Goal: Task Accomplishment & Management: Use online tool/utility

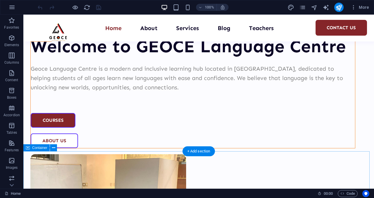
scroll to position [773, 0]
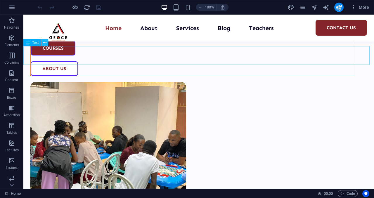
click at [46, 41] on icon at bounding box center [44, 42] width 3 height 6
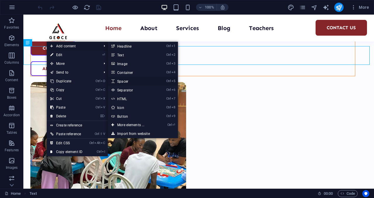
select select "px"
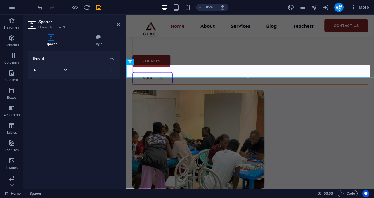
scroll to position [813, 0]
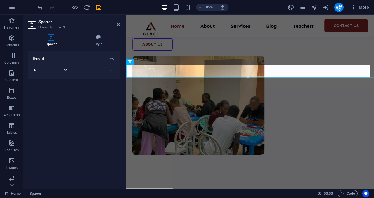
click at [69, 70] on input "50" at bounding box center [88, 70] width 53 height 7
type input "5"
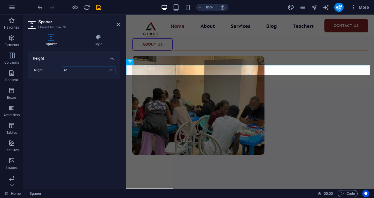
type input "4"
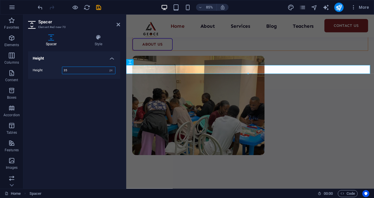
type input "35"
click at [109, 92] on div "Height Height 35 px rem vh vw" at bounding box center [74, 117] width 92 height 132
click at [118, 25] on icon at bounding box center [118, 24] width 4 height 5
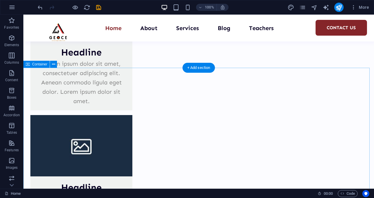
scroll to position [1571, 0]
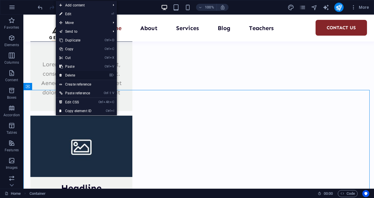
click at [84, 74] on link "⌦ Delete" at bounding box center [75, 75] width 39 height 9
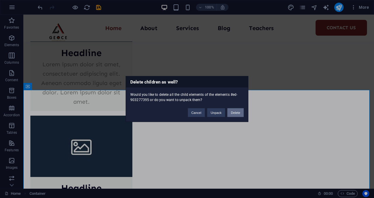
click at [233, 111] on button "Delete" at bounding box center [235, 112] width 16 height 9
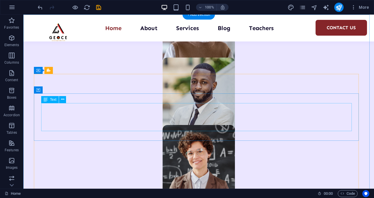
scroll to position [2030, 0]
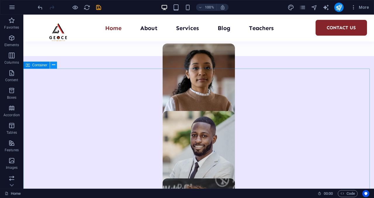
click at [53, 67] on icon at bounding box center [53, 65] width 3 height 6
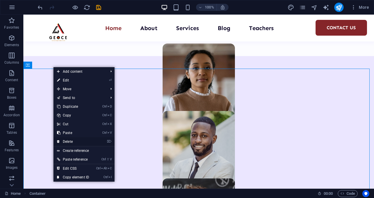
click at [82, 140] on link "⌦ Delete" at bounding box center [72, 141] width 39 height 9
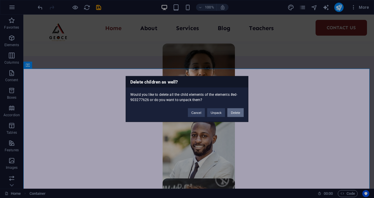
click at [233, 109] on button "Delete" at bounding box center [235, 112] width 16 height 9
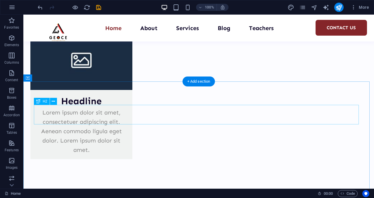
scroll to position [1302, 0]
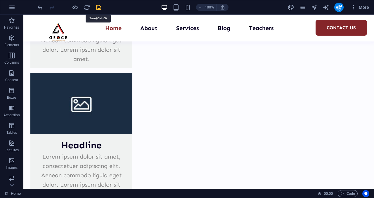
click at [98, 6] on icon "save" at bounding box center [98, 7] width 7 height 7
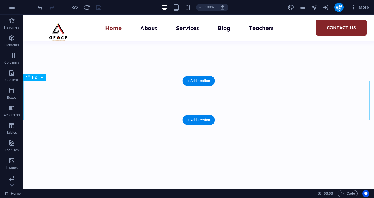
scroll to position [345, 0]
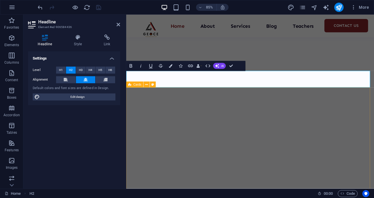
scroll to position [0, 2]
click at [117, 25] on icon at bounding box center [118, 24] width 4 height 5
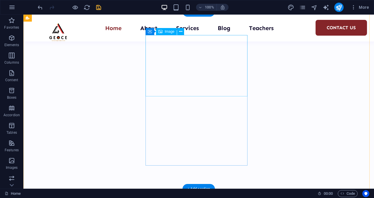
scroll to position [434, 0]
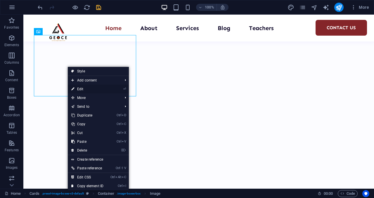
click at [94, 89] on link "⏎ Edit" at bounding box center [87, 89] width 39 height 9
select select "%"
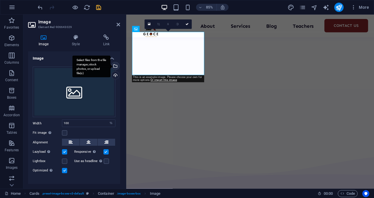
click at [115, 67] on div "Select files from the file manager, stock photos, or upload file(s)" at bounding box center [114, 66] width 9 height 9
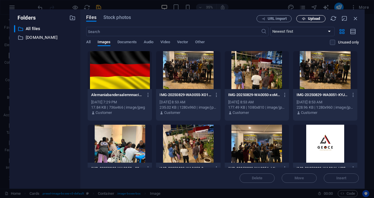
click at [310, 19] on span "Upload" at bounding box center [314, 19] width 12 height 4
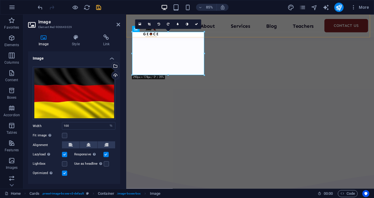
scroll to position [485, 0]
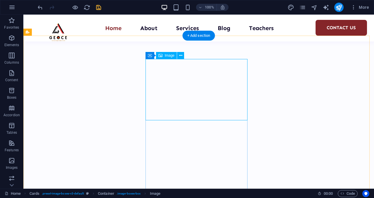
scroll to position [411, 0]
click at [167, 57] on div "Image" at bounding box center [166, 54] width 21 height 7
click at [182, 56] on button at bounding box center [180, 54] width 7 height 7
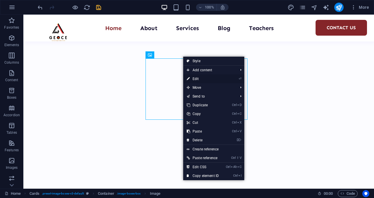
click at [232, 78] on li "⏎ Edit" at bounding box center [213, 78] width 61 height 9
click at [198, 79] on link "⏎ Edit" at bounding box center [202, 78] width 39 height 9
select select "%"
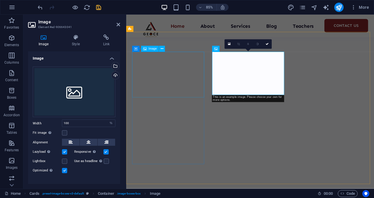
scroll to position [462, 0]
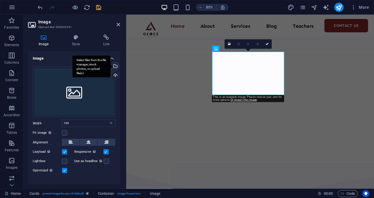
click at [114, 67] on div "Select files from the file manager, stock photos, or upload file(s)" at bounding box center [114, 66] width 9 height 9
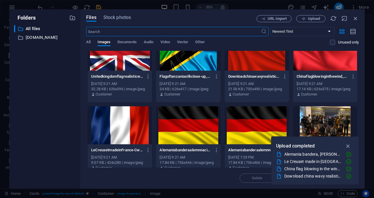
scroll to position [0, 0]
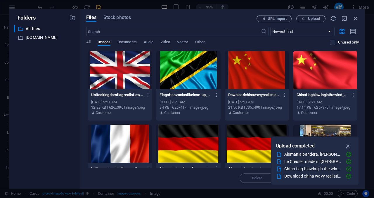
click at [315, 67] on div at bounding box center [325, 70] width 64 height 38
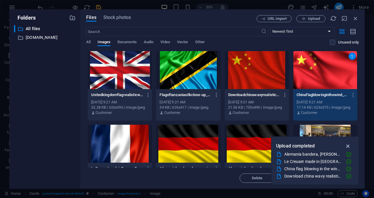
click at [349, 144] on icon "button" at bounding box center [347, 146] width 7 height 6
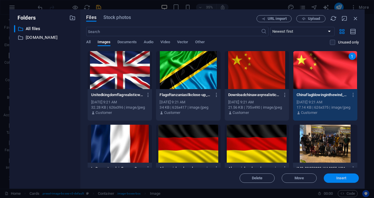
click at [338, 180] on span "Insert" at bounding box center [341, 178] width 10 height 4
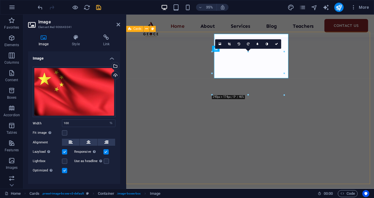
scroll to position [462, 0]
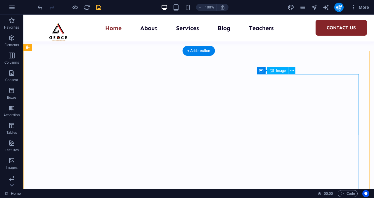
scroll to position [395, 0]
select select "%"
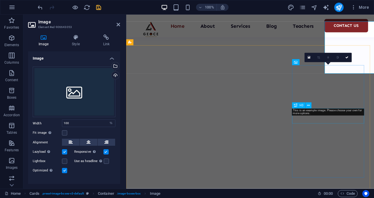
scroll to position [446, 0]
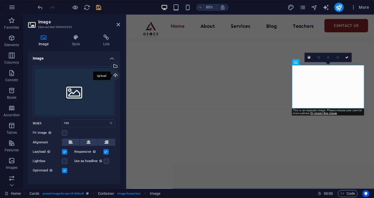
click at [115, 76] on div "Upload" at bounding box center [114, 75] width 9 height 9
click at [110, 66] on div "Select files from the file manager, stock photos, or upload file(s)" at bounding box center [91, 66] width 38 height 22
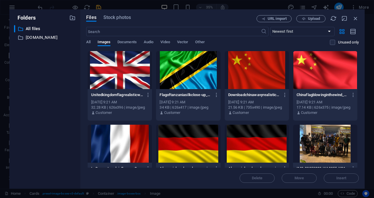
click at [124, 133] on div at bounding box center [120, 144] width 64 height 38
click at [344, 176] on span "Insert" at bounding box center [341, 178] width 10 height 4
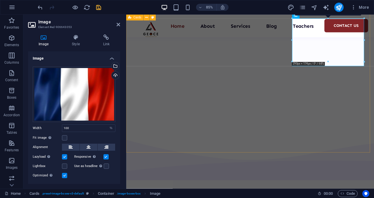
scroll to position [458, 0]
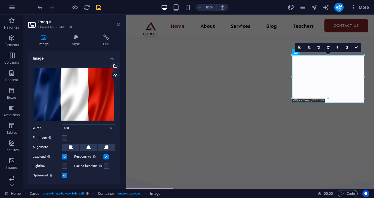
click at [118, 26] on icon at bounding box center [118, 24] width 4 height 5
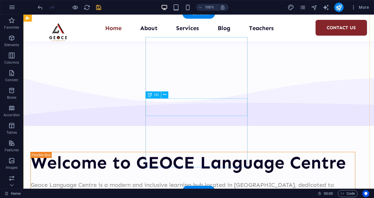
scroll to position [637, 0]
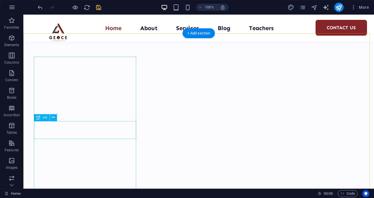
scroll to position [410, 0]
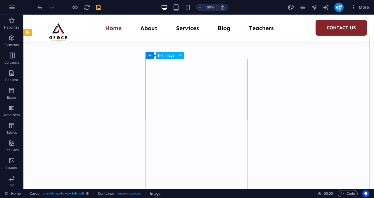
click at [168, 56] on span "Image" at bounding box center [170, 56] width 10 height 4
select select "%"
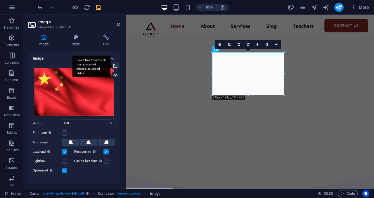
click at [115, 65] on div "Select files from the file manager, stock photos, or upload file(s)" at bounding box center [114, 66] width 9 height 9
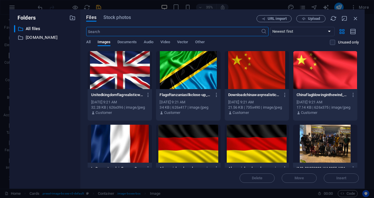
click at [259, 81] on div at bounding box center [256, 70] width 64 height 38
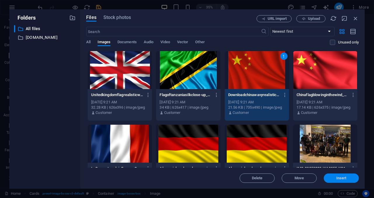
click at [335, 178] on span "Insert" at bounding box center [341, 178] width 30 height 4
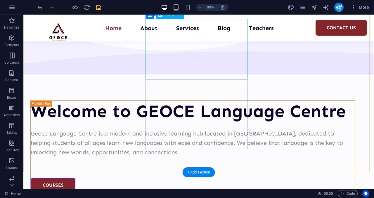
scroll to position [637, 0]
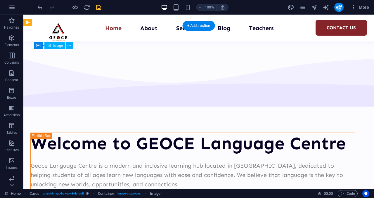
scroll to position [604, 0]
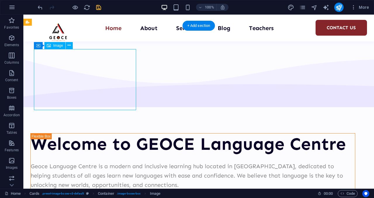
select select "%"
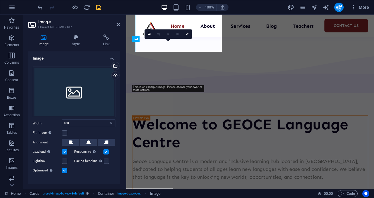
scroll to position [655, 0]
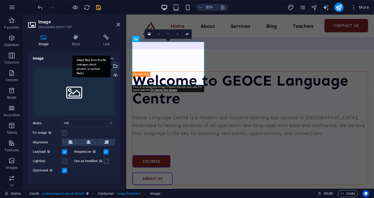
click at [115, 65] on div "Select files from the file manager, stock photos, or upload file(s)" at bounding box center [114, 66] width 9 height 9
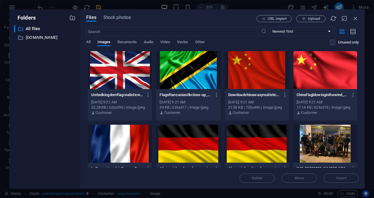
click at [203, 78] on div at bounding box center [188, 70] width 64 height 38
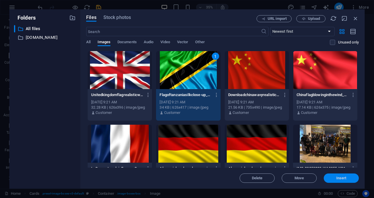
click at [340, 180] on span "Insert" at bounding box center [341, 178] width 10 height 4
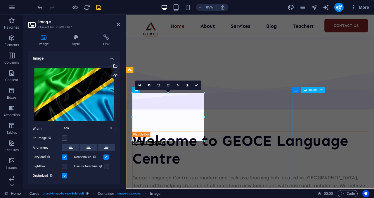
scroll to position [599, 0]
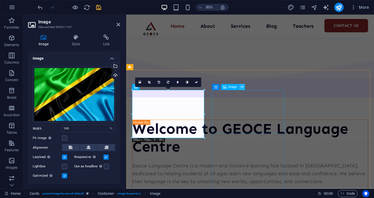
click at [243, 88] on icon at bounding box center [241, 87] width 3 height 5
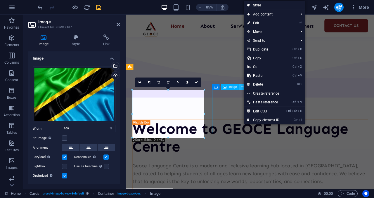
scroll to position [558, 0]
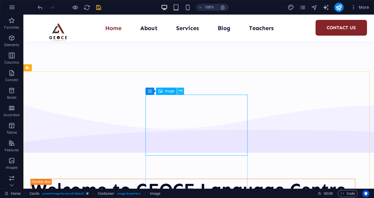
click at [178, 93] on button at bounding box center [180, 91] width 7 height 7
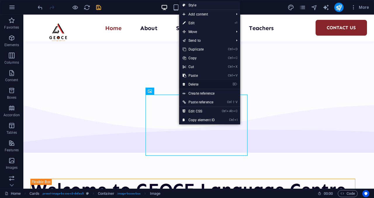
click at [196, 83] on link "⌦ Delete" at bounding box center [198, 84] width 39 height 9
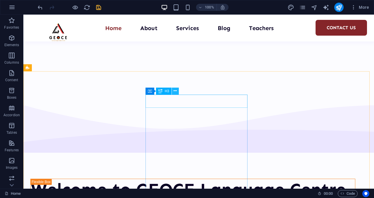
click at [175, 93] on icon at bounding box center [174, 91] width 3 height 6
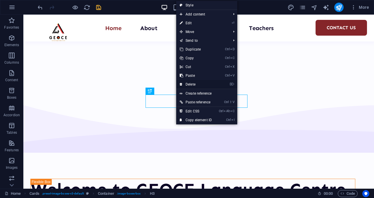
click at [193, 85] on link "⌦ Delete" at bounding box center [195, 84] width 39 height 9
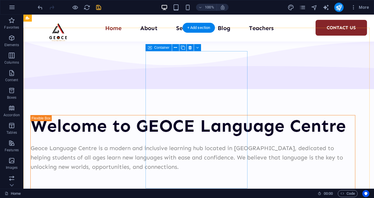
scroll to position [585, 0]
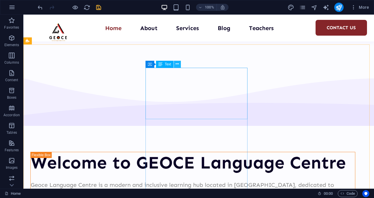
click at [177, 63] on icon at bounding box center [176, 64] width 3 height 6
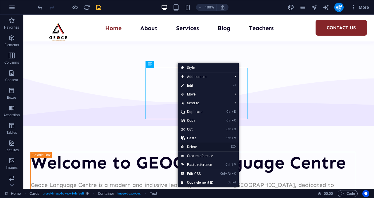
click at [192, 147] on link "⌦ Delete" at bounding box center [196, 146] width 39 height 9
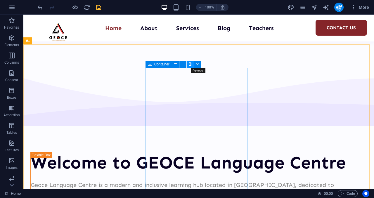
click at [191, 65] on icon at bounding box center [189, 64] width 3 height 6
click at [179, 64] on icon at bounding box center [180, 64] width 3 height 6
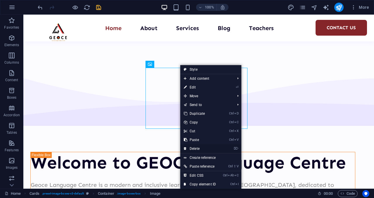
click at [204, 150] on link "⌦ Delete" at bounding box center [199, 148] width 39 height 9
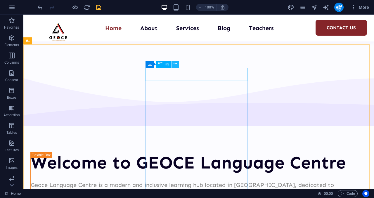
click at [177, 66] on button at bounding box center [175, 64] width 7 height 7
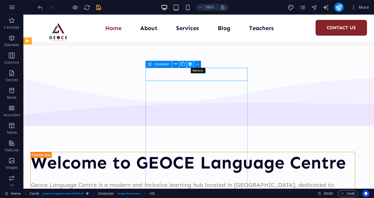
click at [191, 63] on button at bounding box center [189, 64] width 7 height 7
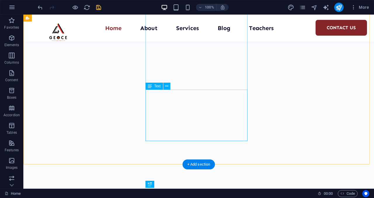
scroll to position [457, 0]
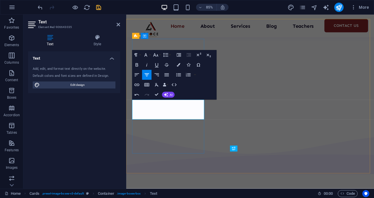
scroll to position [475, 0]
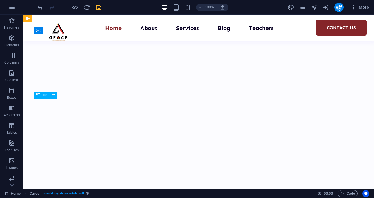
click at [88, 108] on div "Container H1 Unequal Columns Container Slider Image Slider Container Image Cont…" at bounding box center [198, 102] width 350 height 174
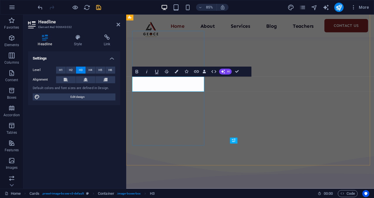
scroll to position [0, 3]
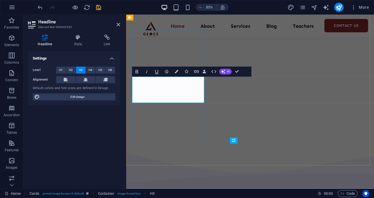
click at [119, 25] on icon at bounding box center [118, 24] width 4 height 5
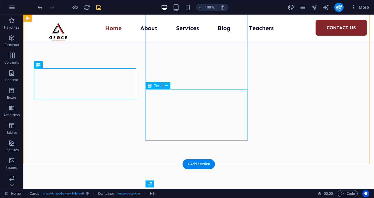
scroll to position [474, 0]
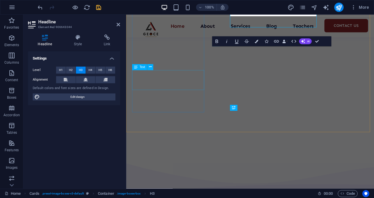
scroll to position [525, 0]
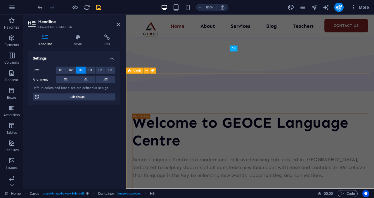
scroll to position [606, 0]
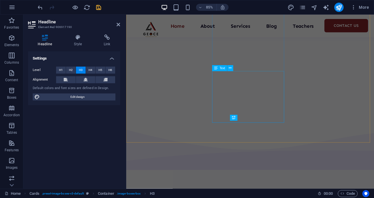
scroll to position [561, 0]
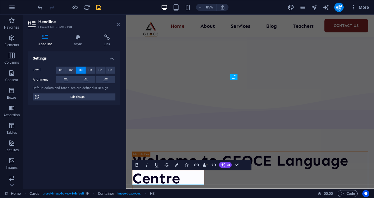
click at [118, 23] on icon at bounding box center [118, 24] width 4 height 5
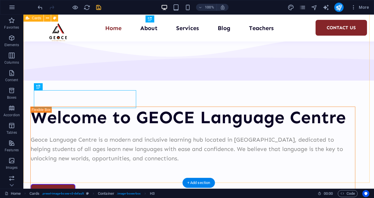
scroll to position [584, 0]
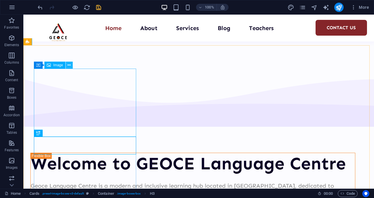
click at [66, 67] on button at bounding box center [69, 65] width 7 height 7
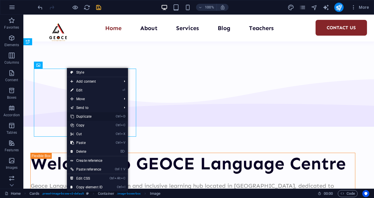
click at [88, 116] on link "Ctrl D Duplicate" at bounding box center [86, 116] width 39 height 9
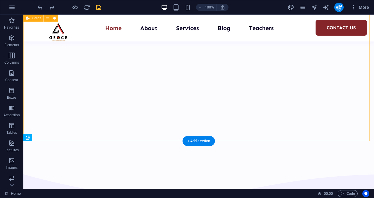
scroll to position [489, 0]
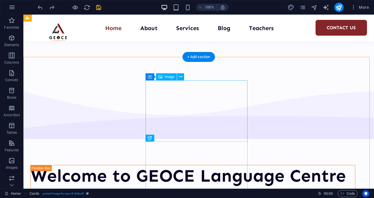
scroll to position [571, 0]
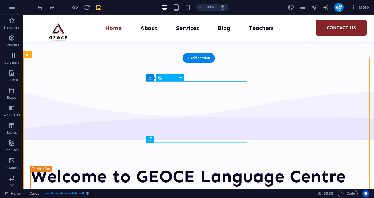
click at [167, 80] on div "Image" at bounding box center [166, 77] width 21 height 7
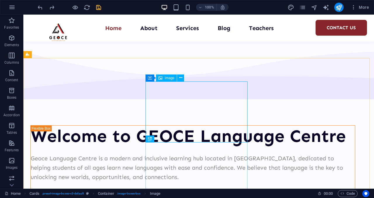
select select "%"
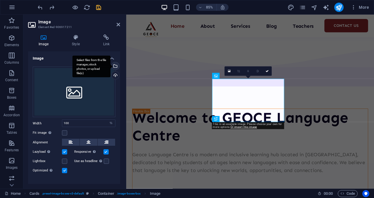
click at [115, 62] on div "Select files from the file manager, stock photos, or upload file(s)" at bounding box center [114, 66] width 9 height 9
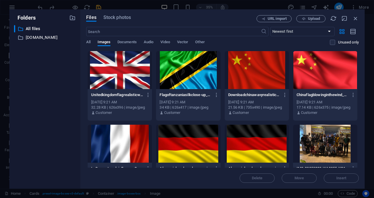
click at [135, 84] on div at bounding box center [120, 70] width 64 height 38
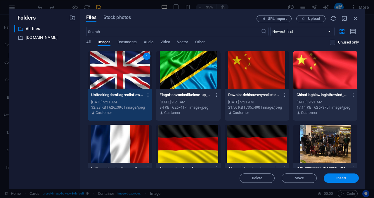
click at [333, 178] on span "Insert" at bounding box center [341, 178] width 30 height 4
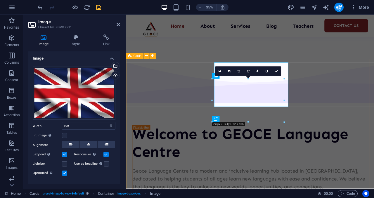
scroll to position [612, 0]
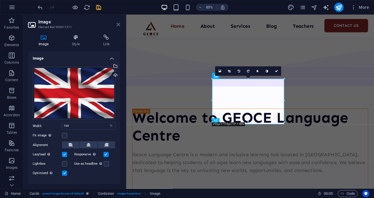
click at [118, 22] on icon at bounding box center [118, 24] width 4 height 5
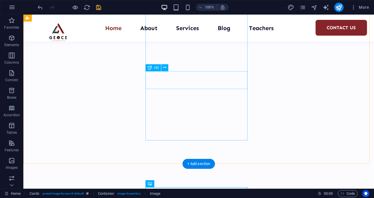
scroll to position [458, 0]
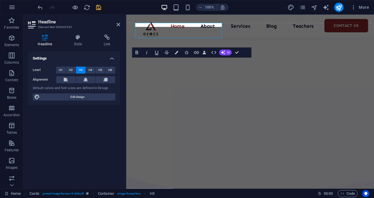
scroll to position [509, 0]
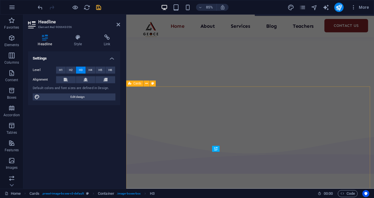
scroll to position [599, 0]
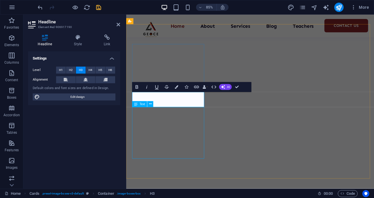
scroll to position [663, 0]
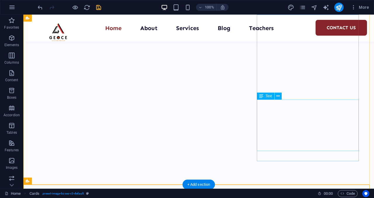
scroll to position [455, 0]
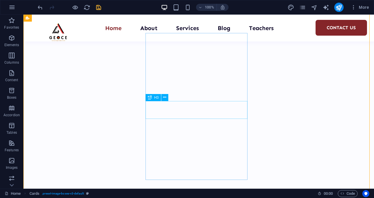
scroll to position [456, 0]
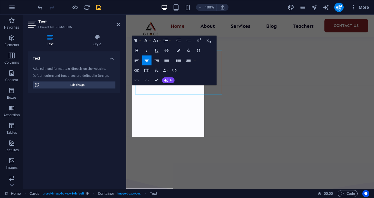
scroll to position [507, 0]
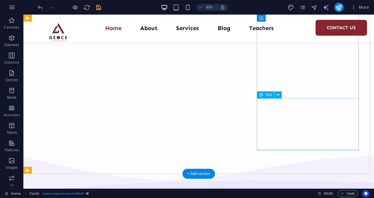
scroll to position [456, 0]
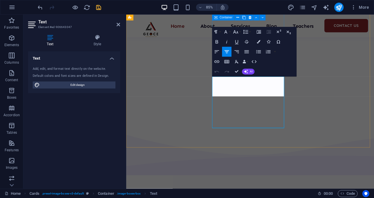
scroll to position [146, 1]
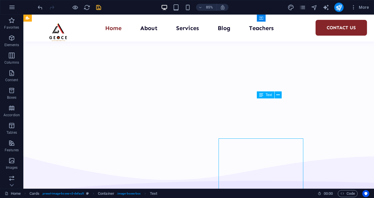
scroll to position [456, 0]
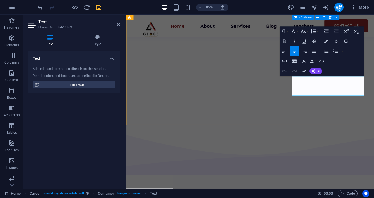
scroll to position [130, 1]
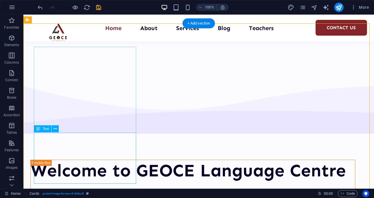
scroll to position [620, 0]
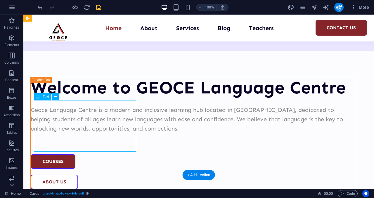
click at [79, 123] on div "Container H1 Unequal Columns Container Slider Image Slider Container Image Cont…" at bounding box center [198, 102] width 350 height 174
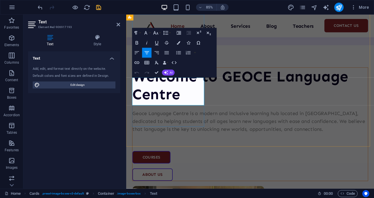
scroll to position [228, 1]
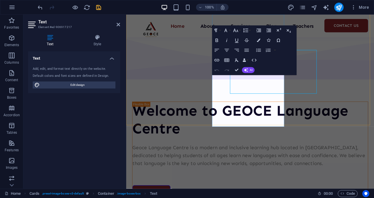
scroll to position [660, 0]
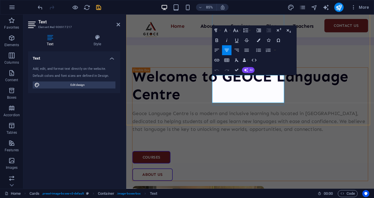
scroll to position [211, 1]
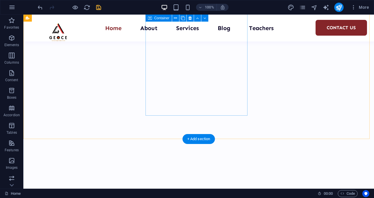
scroll to position [475, 0]
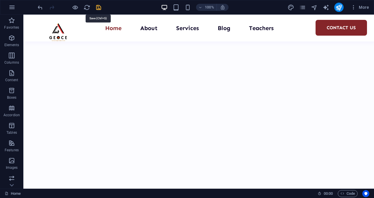
click at [99, 7] on icon "save" at bounding box center [98, 7] width 7 height 7
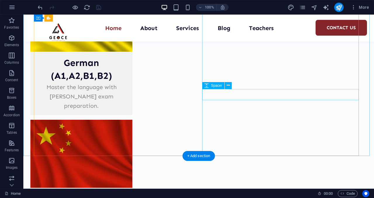
scroll to position [1015, 0]
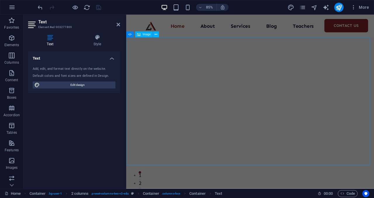
scroll to position [127, 0]
click at [119, 24] on icon at bounding box center [118, 24] width 4 height 5
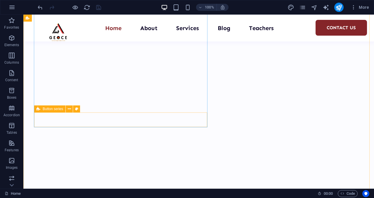
scroll to position [191, 0]
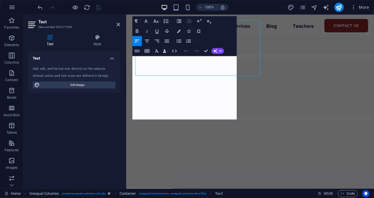
scroll to position [243, 0]
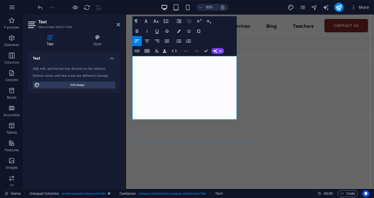
click at [180, 32] on icon "button" at bounding box center [179, 31] width 4 height 4
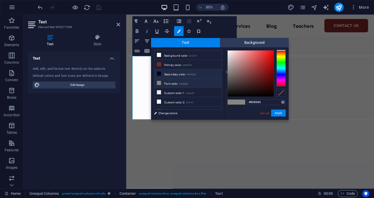
click at [159, 73] on icon at bounding box center [159, 73] width 4 height 4
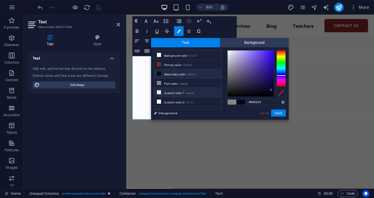
scroll to position [13, 0]
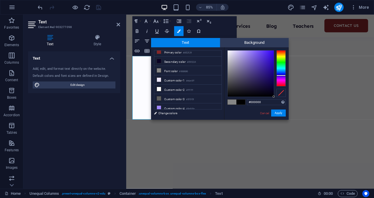
drag, startPoint x: 270, startPoint y: 89, endPoint x: 274, endPoint y: 97, distance: 8.6
click at [274, 97] on div "#000000 Supported formats #0852ed rgb(8, 82, 237) rgba(8, 82, 237, 90%) hsv(221…" at bounding box center [256, 125] width 64 height 157
click at [279, 103] on input "#000000" at bounding box center [266, 102] width 39 height 6
click at [256, 102] on input "#000000" at bounding box center [266, 102] width 39 height 6
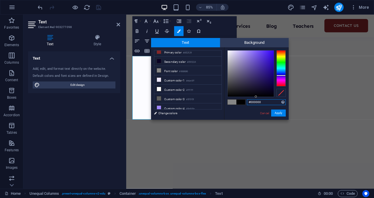
click at [256, 102] on input "#000000" at bounding box center [266, 102] width 39 height 6
type input "#000000"
click at [283, 114] on button "Apply" at bounding box center [278, 112] width 15 height 7
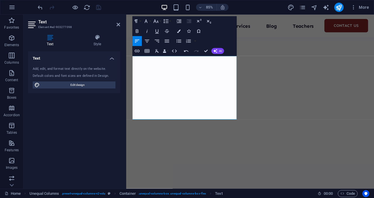
click at [289, 132] on div "Drag here to replace the existing content. Press “Ctrl” if you want to create a…" at bounding box center [249, 102] width 247 height 174
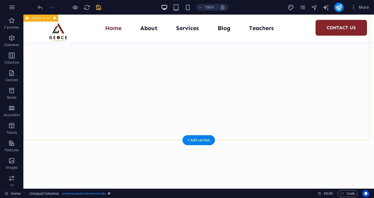
scroll to position [474, 0]
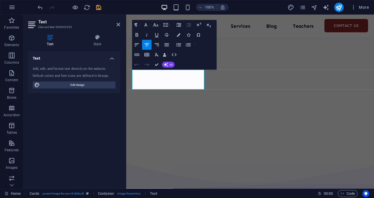
click at [108, 95] on div "Text Add, edit, and format text directly on the website. Default colors and fon…" at bounding box center [74, 117] width 92 height 132
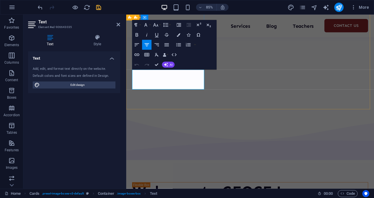
click at [178, 36] on icon "button" at bounding box center [179, 35] width 4 height 4
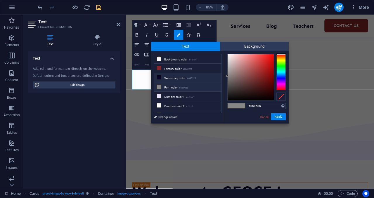
scroll to position [13, 0]
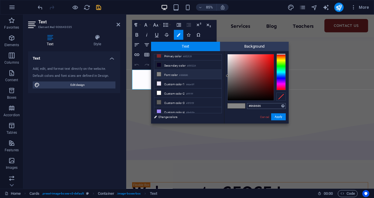
click at [254, 104] on input "#868686" at bounding box center [266, 106] width 39 height 6
type input "#000000"
click at [276, 117] on button "Apply" at bounding box center [278, 116] width 15 height 7
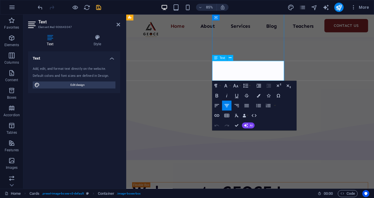
scroll to position [474, 0]
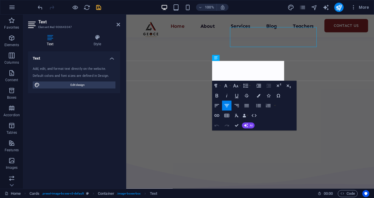
scroll to position [525, 0]
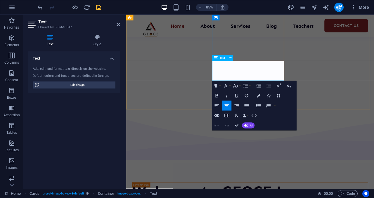
click at [257, 95] on icon "button" at bounding box center [259, 96] width 4 height 4
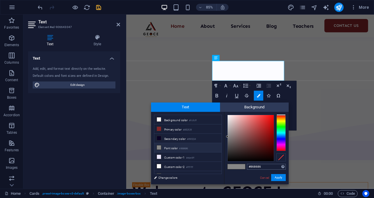
click at [256, 165] on input "#868686" at bounding box center [266, 167] width 39 height 6
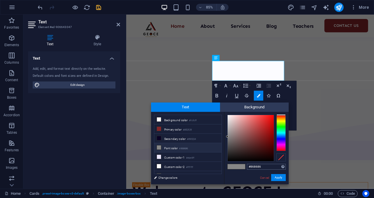
type input "#000000"
click at [279, 179] on button "Apply" at bounding box center [278, 177] width 15 height 7
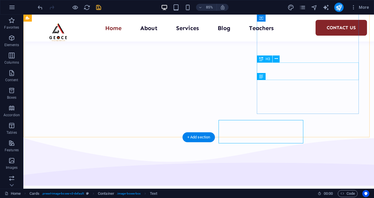
scroll to position [474, 0]
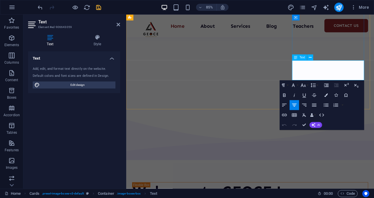
click at [326, 94] on icon "button" at bounding box center [326, 95] width 4 height 4
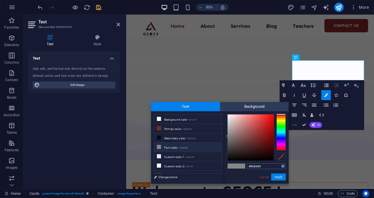
click at [253, 165] on input "#868686" at bounding box center [266, 166] width 39 height 6
type input "#000000"
click at [277, 174] on button "Apply" at bounding box center [278, 176] width 15 height 7
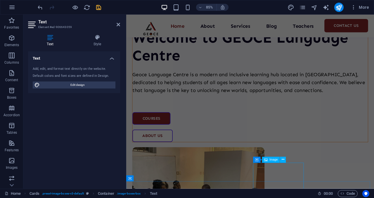
scroll to position [706, 0]
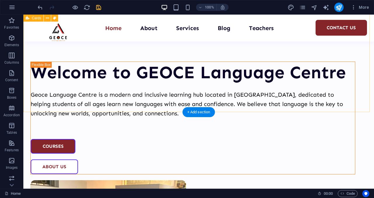
scroll to position [632, 0]
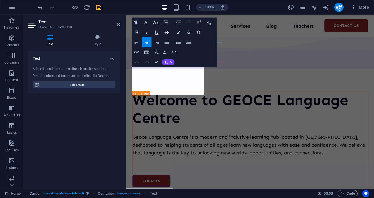
scroll to position [673, 0]
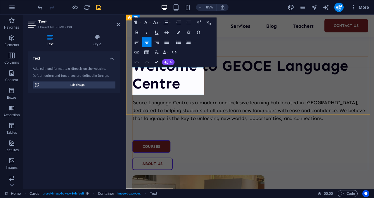
click at [177, 30] on button "Colors" at bounding box center [178, 32] width 9 height 10
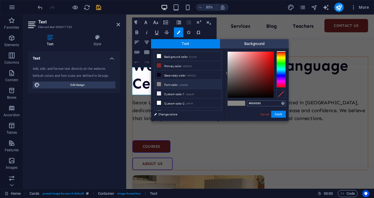
click at [256, 104] on input "#868686" at bounding box center [266, 103] width 39 height 6
type input "#000000"
click at [277, 113] on button "Apply" at bounding box center [278, 114] width 15 height 7
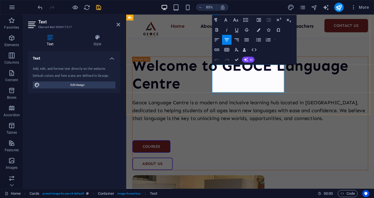
click at [260, 32] on button "Colors" at bounding box center [258, 30] width 9 height 10
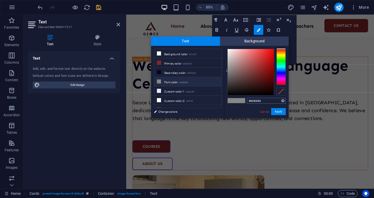
click at [255, 102] on input "#868686" at bounding box center [266, 101] width 39 height 6
type input "#000000"
click at [280, 111] on button "Apply" at bounding box center [278, 111] width 15 height 7
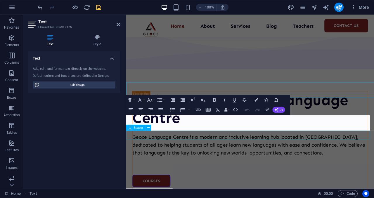
scroll to position [673, 0]
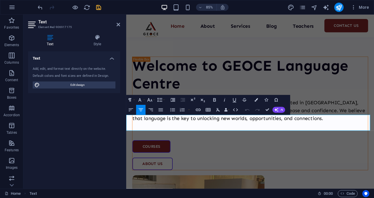
click at [254, 99] on icon "button" at bounding box center [256, 100] width 4 height 4
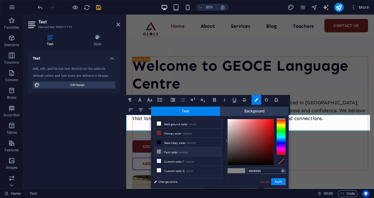
click at [257, 169] on input "#868686" at bounding box center [266, 171] width 39 height 6
type input "#000000"
click at [278, 179] on button "Apply" at bounding box center [278, 181] width 15 height 7
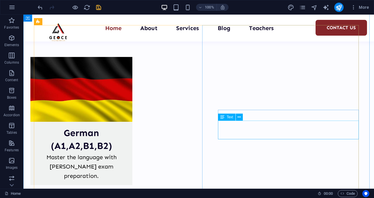
scroll to position [1029, 0]
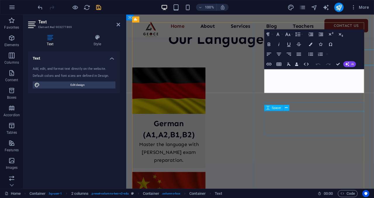
scroll to position [1052, 0]
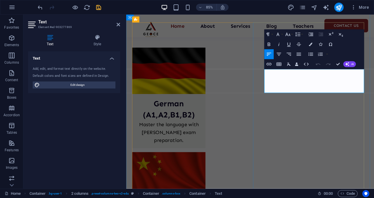
click at [312, 43] on icon "button" at bounding box center [310, 45] width 4 height 4
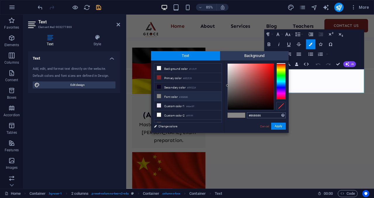
click at [257, 115] on input "#868686" at bounding box center [266, 115] width 39 height 6
type input "#000000"
click at [277, 125] on button "Apply" at bounding box center [278, 126] width 15 height 7
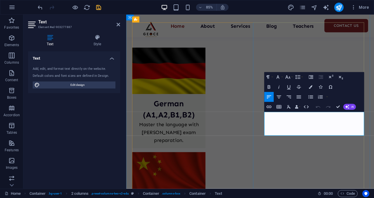
click at [311, 86] on icon "button" at bounding box center [310, 87] width 4 height 4
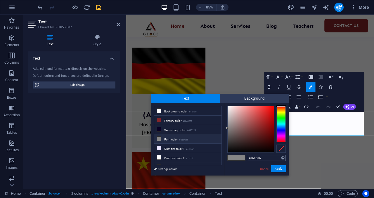
click at [256, 159] on input "#868686" at bounding box center [266, 158] width 39 height 6
type input "#000000"
click at [279, 169] on button "Apply" at bounding box center [278, 168] width 15 height 7
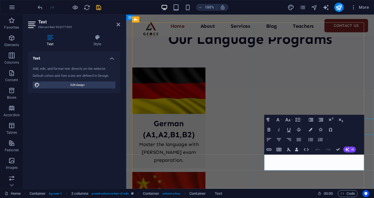
scroll to position [1052, 0]
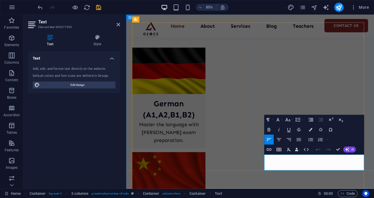
click at [309, 130] on icon "button" at bounding box center [310, 130] width 4 height 4
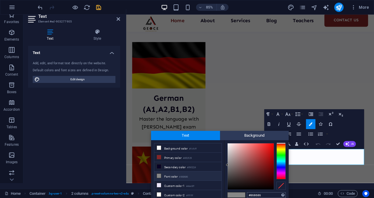
click at [249, 193] on input "#868686" at bounding box center [266, 195] width 39 height 6
type input "#000000"
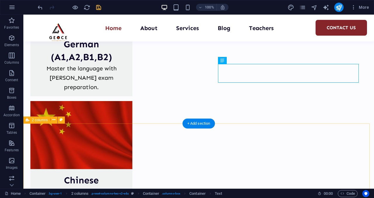
scroll to position [1139, 0]
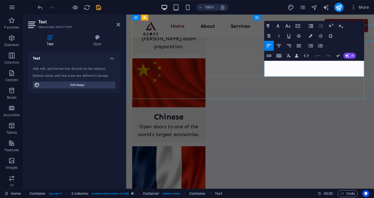
click at [309, 36] on icon "button" at bounding box center [310, 36] width 4 height 4
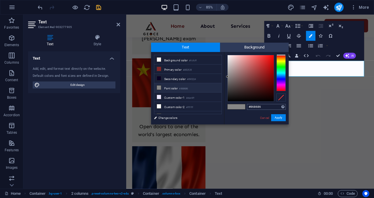
click at [254, 106] on input "#868686" at bounding box center [266, 107] width 39 height 6
type input "#000000"
click at [278, 118] on button "Apply" at bounding box center [278, 117] width 15 height 7
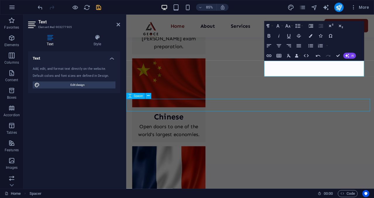
scroll to position [1139, 0]
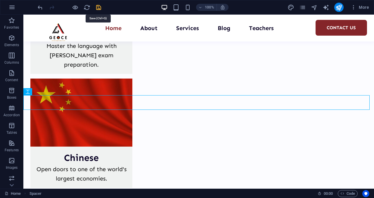
click at [100, 7] on icon "save" at bounding box center [98, 7] width 7 height 7
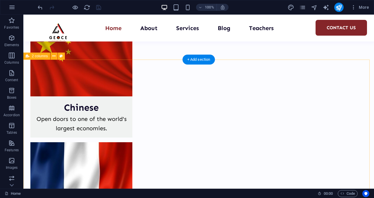
scroll to position [1145, 0]
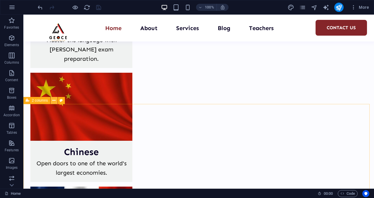
click at [55, 101] on icon at bounding box center [53, 100] width 3 height 6
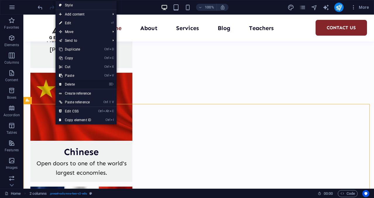
click at [74, 83] on link "⌦ Delete" at bounding box center [74, 84] width 39 height 9
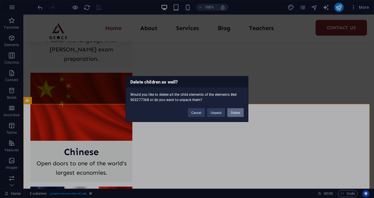
click at [231, 110] on button "Delete" at bounding box center [235, 112] width 16 height 9
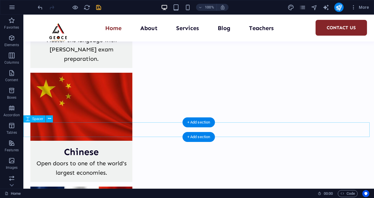
scroll to position [1109, 0]
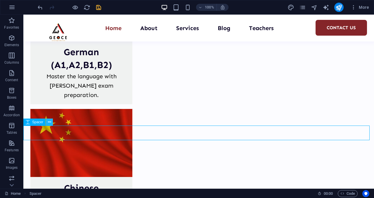
click at [50, 122] on icon at bounding box center [49, 122] width 3 height 6
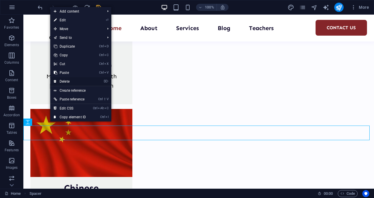
click at [67, 82] on link "⌦ Delete" at bounding box center [69, 81] width 39 height 9
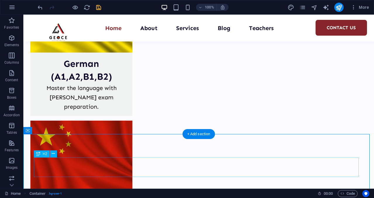
scroll to position [1094, 0]
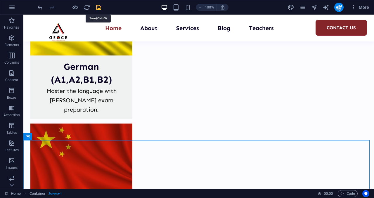
click at [98, 6] on icon "save" at bounding box center [98, 7] width 7 height 7
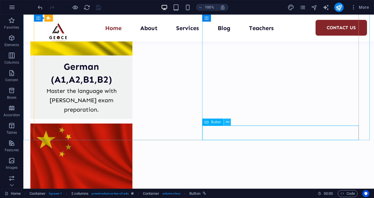
click at [227, 124] on icon at bounding box center [227, 122] width 3 height 6
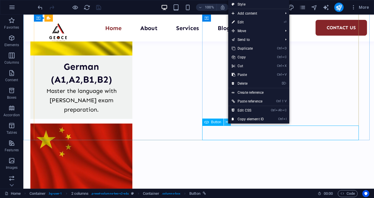
click at [227, 124] on icon at bounding box center [227, 122] width 3 height 6
click at [241, 22] on link "⏎ Edit" at bounding box center [247, 22] width 39 height 9
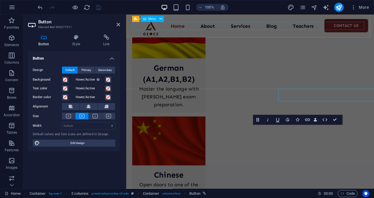
scroll to position [1118, 0]
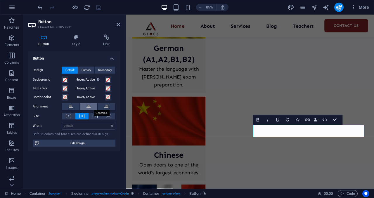
click at [88, 104] on icon at bounding box center [88, 106] width 4 height 7
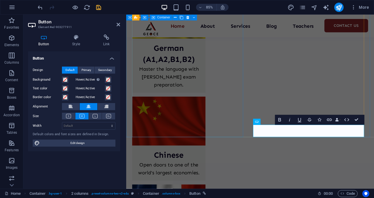
scroll to position [1086, 0]
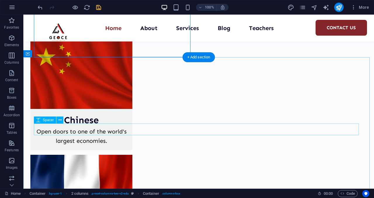
scroll to position [1177, 0]
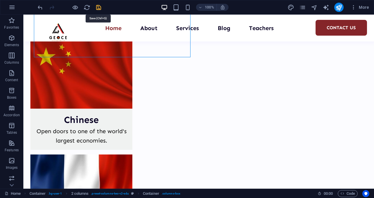
click at [101, 8] on icon "save" at bounding box center [98, 7] width 7 height 7
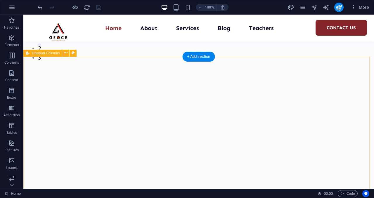
scroll to position [132, 0]
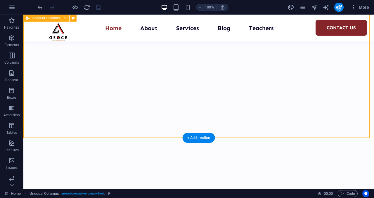
scroll to position [289, 0]
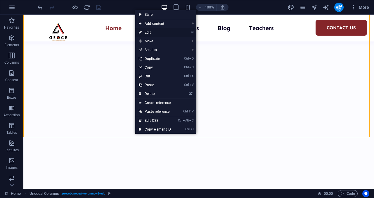
click at [163, 33] on link "⏎ Edit" at bounding box center [154, 32] width 39 height 9
select select "multiple-waves"
select select "em"
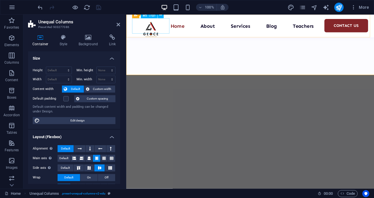
scroll to position [340, 0]
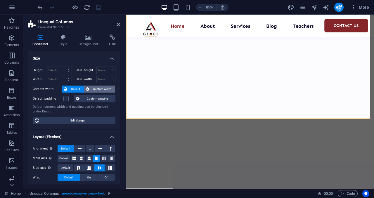
click at [102, 88] on span "Custom width" at bounding box center [102, 89] width 22 height 7
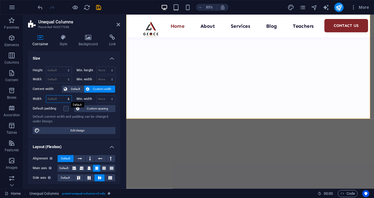
click at [67, 98] on select "Default px rem % em vh vw" at bounding box center [58, 98] width 25 height 7
select select "px"
click at [63, 95] on select "Default px rem % em vh vw" at bounding box center [58, 98] width 25 height 7
click at [58, 97] on input "1022" at bounding box center [58, 98] width 25 height 7
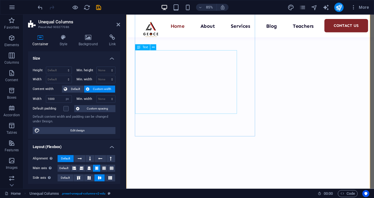
scroll to position [267, 0]
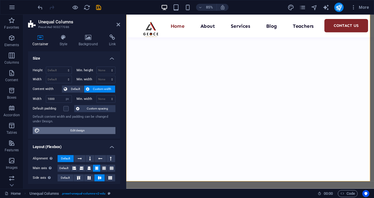
type input "1022"
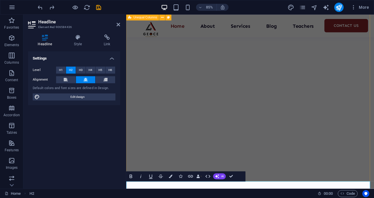
select select "px"
select select "multiple-waves"
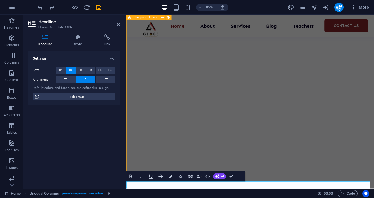
select select "em"
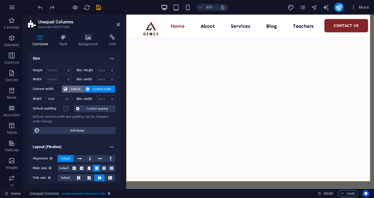
click at [80, 87] on span "Default" at bounding box center [75, 89] width 13 height 7
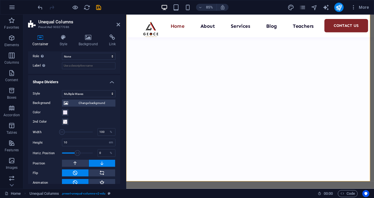
scroll to position [178, 0]
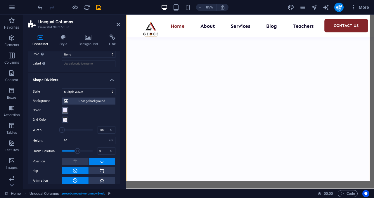
click at [65, 109] on span at bounding box center [65, 110] width 5 height 5
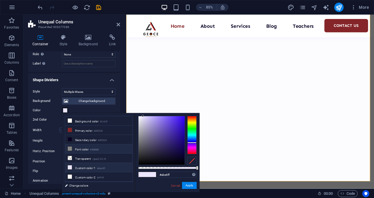
click at [68, 148] on icon at bounding box center [70, 149] width 4 height 4
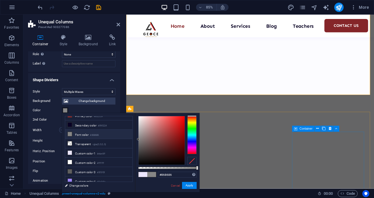
scroll to position [368, 0]
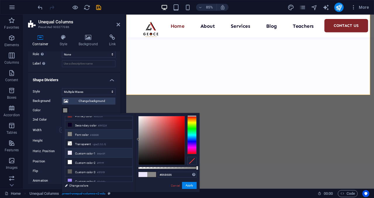
click at [69, 151] on icon at bounding box center [70, 153] width 4 height 4
type input "#ebe6ff"
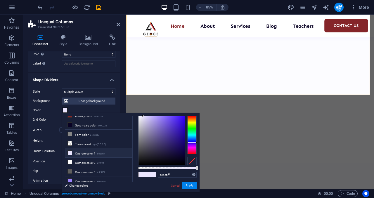
click at [175, 186] on link "Cancel" at bounding box center [175, 185] width 10 height 4
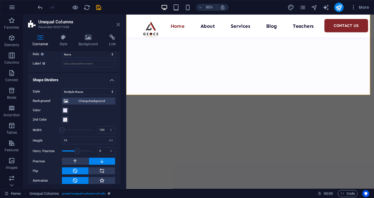
click at [119, 24] on icon at bounding box center [118, 24] width 4 height 5
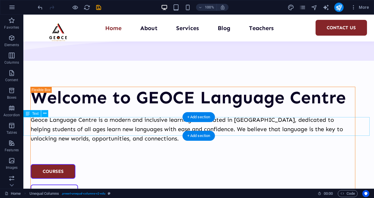
scroll to position [650, 0]
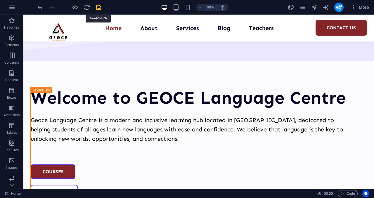
click at [99, 8] on icon "save" at bounding box center [98, 7] width 7 height 7
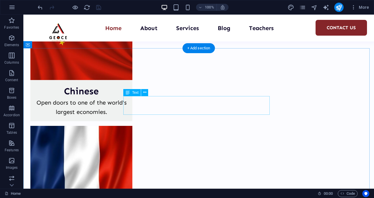
scroll to position [1174, 0]
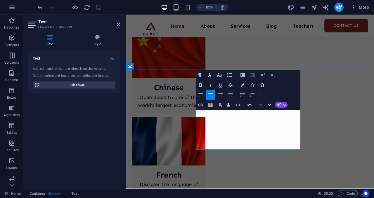
scroll to position [1167, 2]
click at [202, 93] on icon "button" at bounding box center [201, 95] width 6 height 6
click at [209, 94] on icon "button" at bounding box center [210, 94] width 4 height 3
click at [118, 23] on icon at bounding box center [118, 24] width 4 height 5
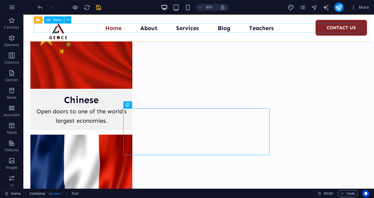
scroll to position [1174, 0]
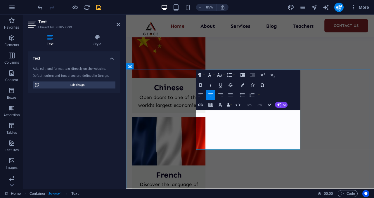
click at [95, 36] on icon at bounding box center [97, 37] width 46 height 6
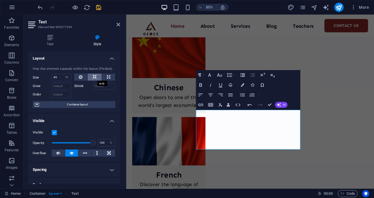
click at [96, 74] on button at bounding box center [95, 77] width 14 height 7
select select "DISABLED_OPTION_VALUE"
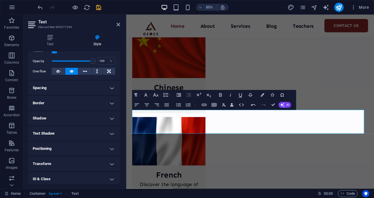
scroll to position [82, 0]
click at [100, 6] on icon "save" at bounding box center [98, 7] width 7 height 7
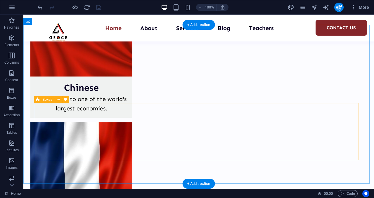
scroll to position [1270, 0]
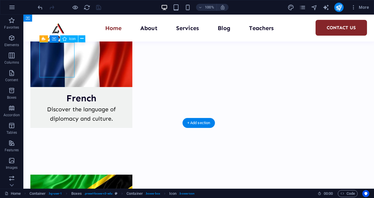
select select "xMidYMid"
select select "px"
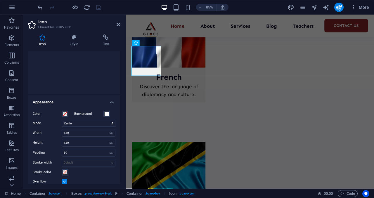
scroll to position [94, 0]
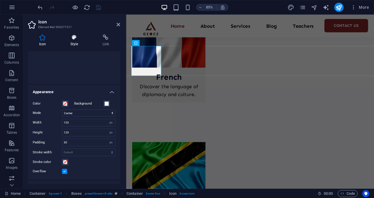
click at [76, 43] on h4 "Style" at bounding box center [75, 40] width 32 height 12
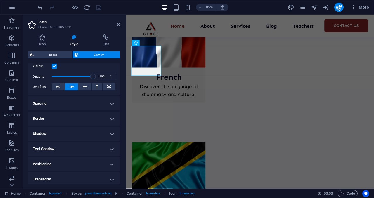
scroll to position [0, 0]
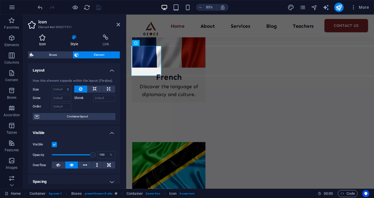
click at [47, 45] on h4 "Icon" at bounding box center [43, 40] width 31 height 12
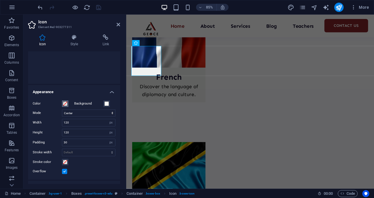
click at [65, 105] on span at bounding box center [65, 103] width 5 height 5
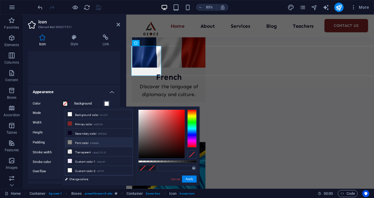
scroll to position [15, 0]
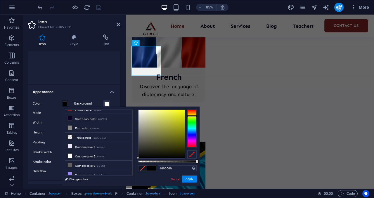
click at [193, 116] on div at bounding box center [191, 128] width 9 height 38
click at [156, 130] on div at bounding box center [161, 134] width 46 height 48
type input "#e9eb0b"
drag, startPoint x: 156, startPoint y: 130, endPoint x: 182, endPoint y: 113, distance: 31.2
click at [182, 113] on div at bounding box center [182, 113] width 2 height 2
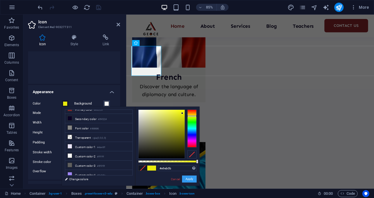
click at [190, 182] on button "Apply" at bounding box center [189, 178] width 15 height 7
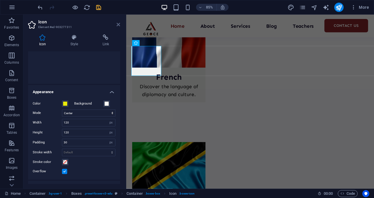
click at [117, 24] on icon at bounding box center [118, 24] width 4 height 5
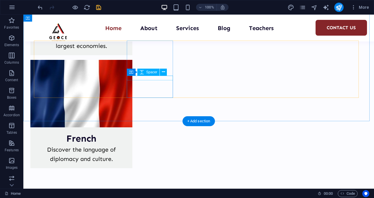
scroll to position [1272, 0]
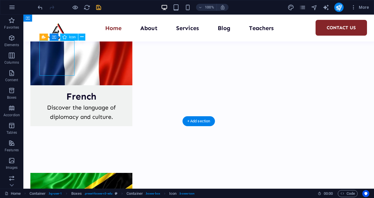
select select "xMidYMid"
select select "px"
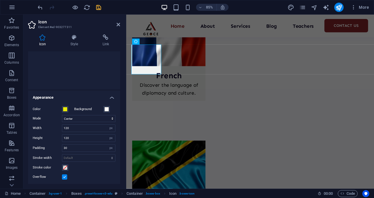
scroll to position [88, 0]
click at [67, 110] on span at bounding box center [65, 109] width 5 height 5
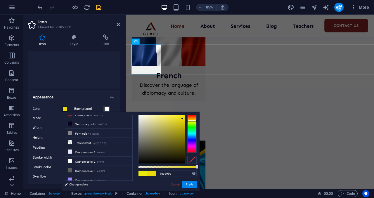
click at [193, 121] on div at bounding box center [191, 120] width 9 height 1
type input "#f3e110"
click at [181, 117] on div at bounding box center [181, 117] width 2 height 2
click at [166, 174] on input "#f3e110" at bounding box center [177, 173] width 39 height 6
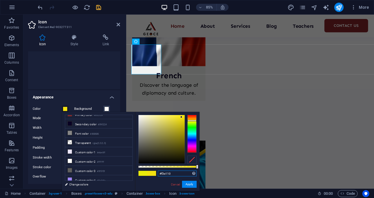
click at [166, 174] on input "#f3e110" at bounding box center [177, 173] width 39 height 6
click at [189, 184] on button "Apply" at bounding box center [189, 184] width 15 height 7
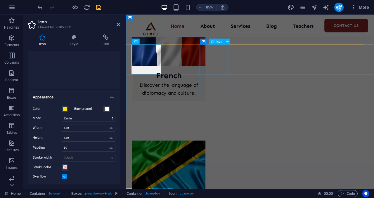
select select "xMidYMid"
select select "px"
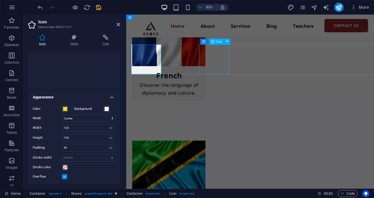
select select "px"
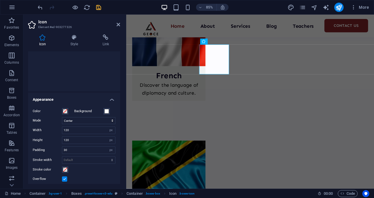
scroll to position [86, 0]
click at [65, 113] on button "Color" at bounding box center [65, 111] width 6 height 6
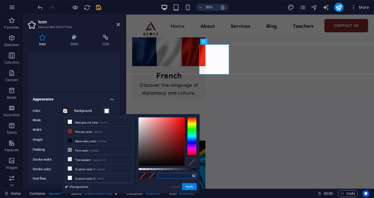
click at [164, 175] on input "text" at bounding box center [177, 176] width 39 height 6
paste input "#f3e110"
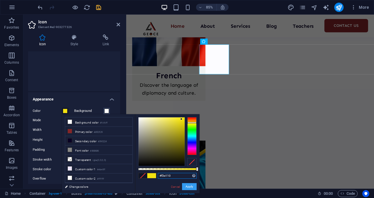
type input "#f3e110"
click at [189, 188] on button "Apply" at bounding box center [189, 186] width 15 height 7
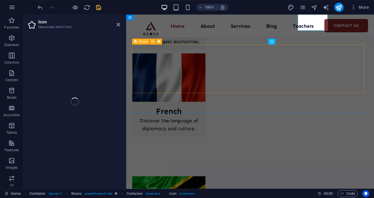
scroll to position [1314, 0]
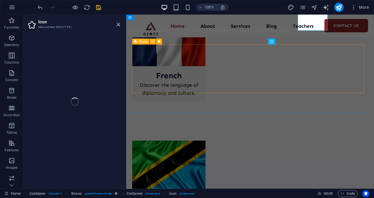
select select "xMidYMid"
select select "px"
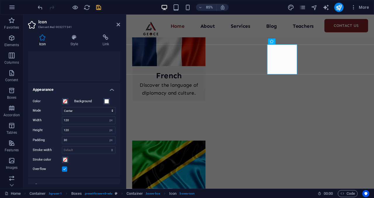
scroll to position [96, 0]
click at [64, 100] on span at bounding box center [65, 101] width 5 height 5
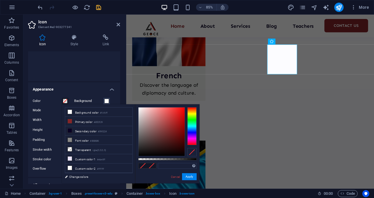
click at [163, 162] on div "Supported formats #0852ed rgb(8, 82, 237) rgba(8, 82, 237, 90%) hsv(221,97,93) …" at bounding box center [167, 186] width 64 height 164
click at [163, 164] on input "text" at bounding box center [177, 166] width 39 height 6
paste input "#f3e110"
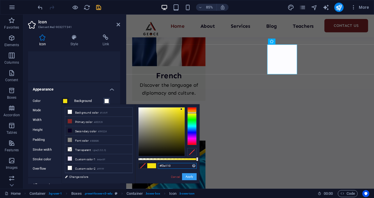
type input "#f3e110"
click at [191, 177] on button "Apply" at bounding box center [189, 176] width 15 height 7
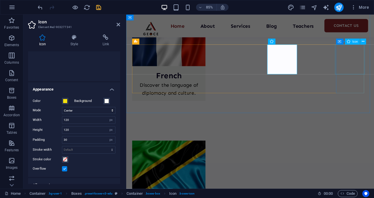
select select "xMidYMid"
select select "px"
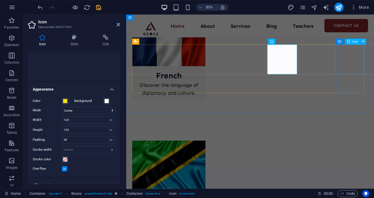
select select "px"
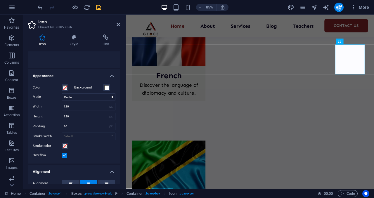
scroll to position [124, 0]
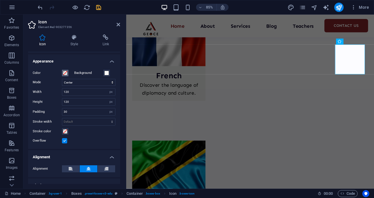
click at [65, 76] on button "Color" at bounding box center [65, 73] width 6 height 6
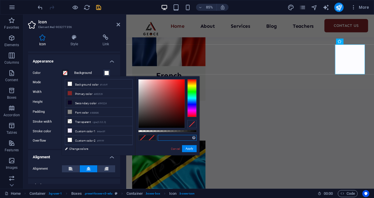
click at [177, 137] on input "text" at bounding box center [177, 138] width 39 height 6
paste input "#f3e110"
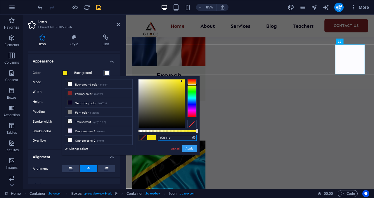
type input "#f3e110"
click at [191, 148] on button "Apply" at bounding box center [189, 148] width 15 height 7
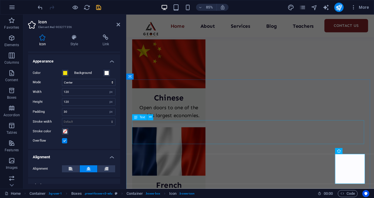
scroll to position [1184, 0]
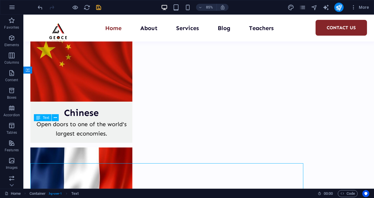
scroll to position [1161, 0]
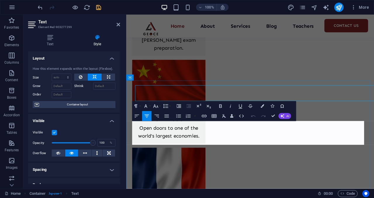
scroll to position [1184, 0]
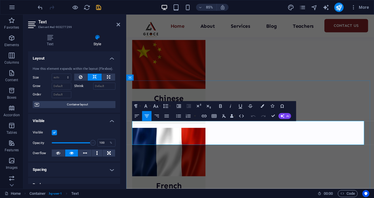
click at [261, 105] on icon "button" at bounding box center [262, 106] width 4 height 4
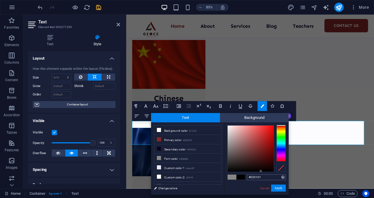
type input "#000000"
drag, startPoint x: 226, startPoint y: 146, endPoint x: 276, endPoint y: 175, distance: 57.9
click at [276, 175] on div "#000000 Supported formats #0852ed rgb(8, 82, 237) rgba(8, 82, 237, 90%) hsv(221…" at bounding box center [256, 200] width 64 height 157
click at [280, 188] on button "Apply" at bounding box center [278, 187] width 15 height 7
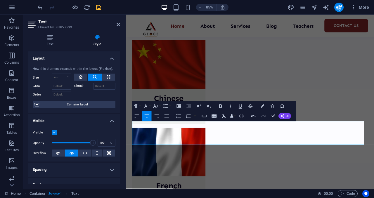
click at [155, 52] on div "H1 Unequal Columns Container Slider Image Slider Container Image Container Imag…" at bounding box center [249, 102] width 247 height 174
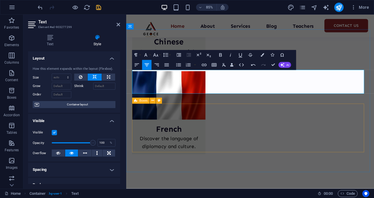
scroll to position [1252, 0]
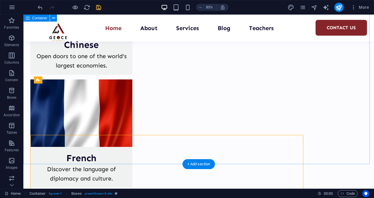
scroll to position [1229, 0]
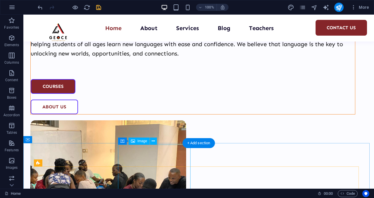
scroll to position [733, 0]
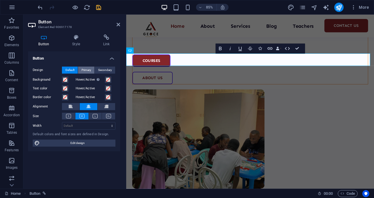
click at [83, 70] on span "Primary" at bounding box center [86, 70] width 10 height 7
click at [72, 71] on span "Default" at bounding box center [69, 70] width 9 height 7
click at [117, 24] on icon at bounding box center [118, 24] width 4 height 5
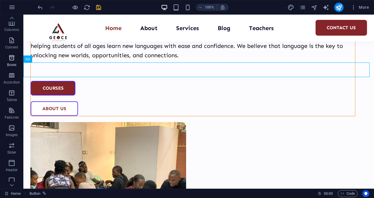
scroll to position [17, 0]
click at [9, 125] on icon "button" at bounding box center [11, 126] width 7 height 7
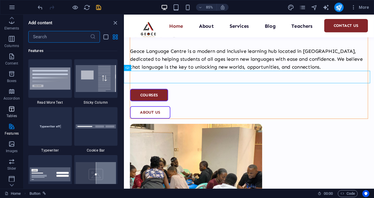
scroll to position [0, 0]
click at [16, 46] on p "Elements" at bounding box center [11, 45] width 15 height 5
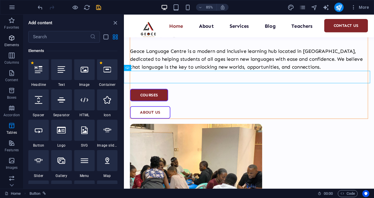
scroll to position [62, 0]
click at [11, 21] on icon "button" at bounding box center [11, 20] width 7 height 7
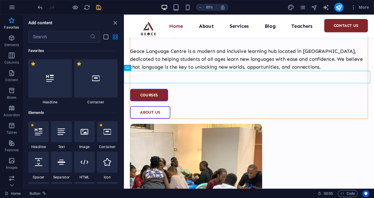
scroll to position [0, 0]
click at [100, 9] on icon "save" at bounding box center [98, 7] width 7 height 7
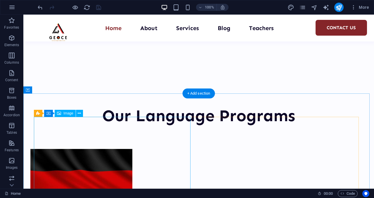
scroll to position [968, 0]
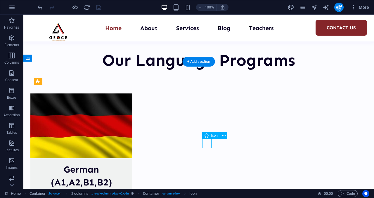
select select "xMidYMid"
select select "px"
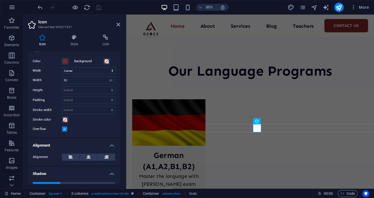
scroll to position [136, 0]
click at [64, 59] on span at bounding box center [65, 61] width 5 height 5
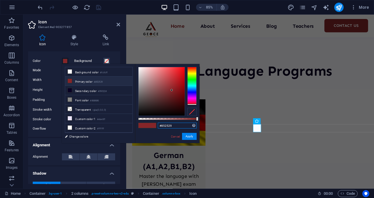
click at [169, 126] on input "#852529" at bounding box center [177, 126] width 39 height 6
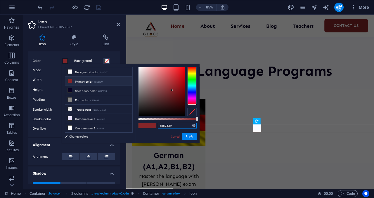
paste input "f3e110"
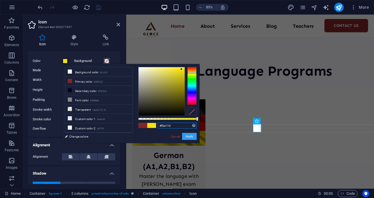
type input "#f3e110"
click at [188, 135] on button "Apply" at bounding box center [189, 136] width 15 height 7
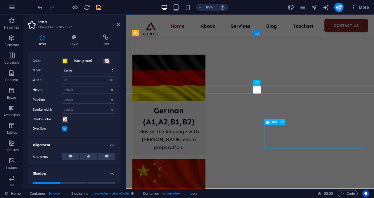
scroll to position [1044, 0]
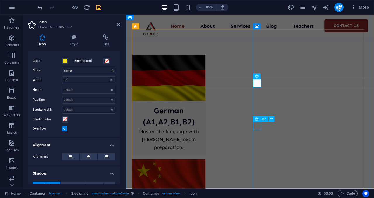
select select "xMidYMid"
select select "px"
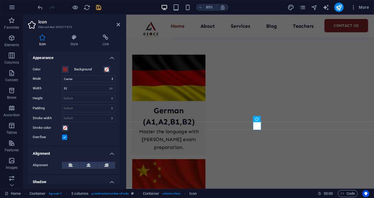
scroll to position [124, 0]
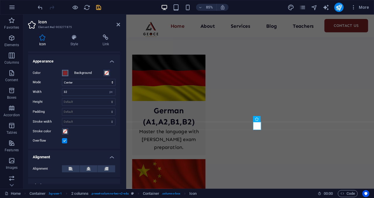
click at [67, 73] on span at bounding box center [65, 73] width 5 height 5
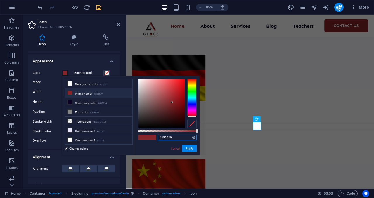
click at [169, 140] on input "#852529" at bounding box center [177, 138] width 39 height 6
paste input "f3e110"
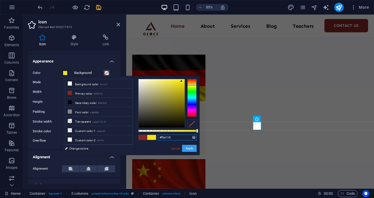
type input "#f3e110"
click at [189, 148] on button "Apply" at bounding box center [189, 148] width 15 height 7
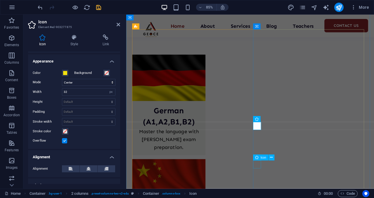
select select "xMidYMid"
select select "px"
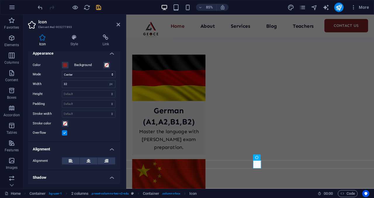
scroll to position [133, 0]
click at [65, 67] on button "Color" at bounding box center [65, 64] width 6 height 6
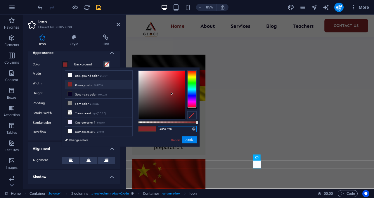
click at [164, 128] on input "#852529" at bounding box center [177, 129] width 39 height 6
paste input "f3e110"
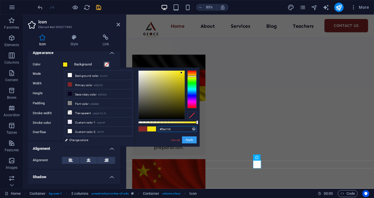
type input "#f3e110"
click at [189, 139] on button "Apply" at bounding box center [189, 139] width 15 height 7
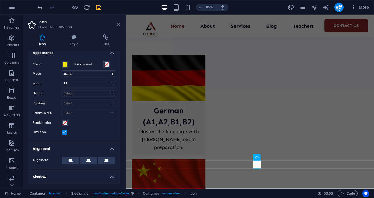
click at [119, 25] on icon at bounding box center [118, 24] width 4 height 5
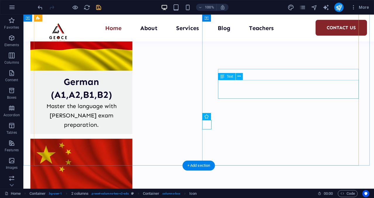
scroll to position [1082, 0]
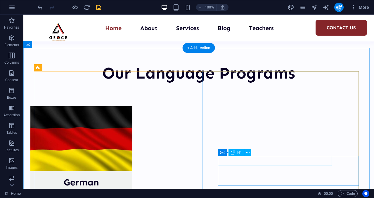
scroll to position [983, 0]
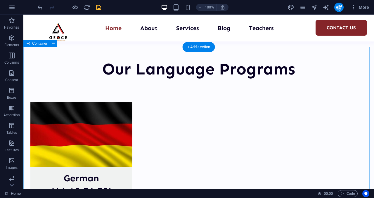
click at [0, 0] on span "Container" at bounding box center [0, 0] width 0 height 0
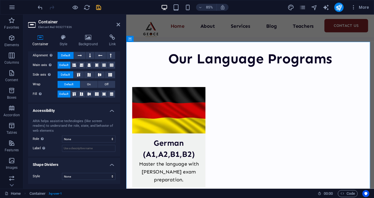
scroll to position [0, 0]
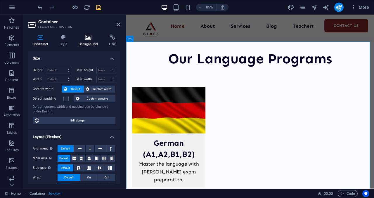
click at [89, 36] on icon at bounding box center [88, 37] width 28 height 6
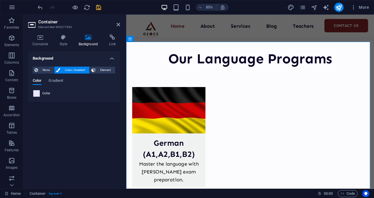
click at [38, 92] on span at bounding box center [36, 93] width 6 height 6
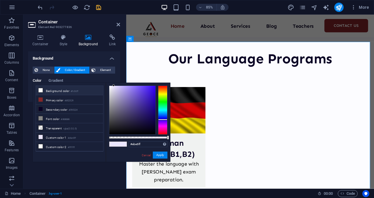
click at [53, 93] on li "Background color #fcfcff" at bounding box center [69, 90] width 67 height 9
type input "#fcfcff"
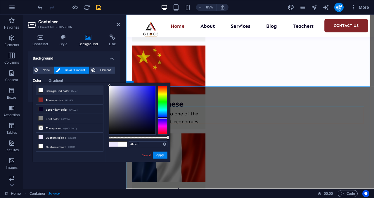
scroll to position [1178, 0]
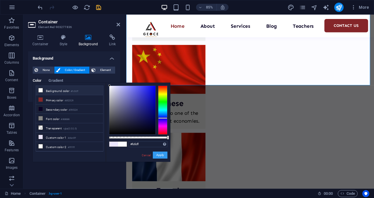
click at [155, 154] on button "Apply" at bounding box center [160, 154] width 15 height 7
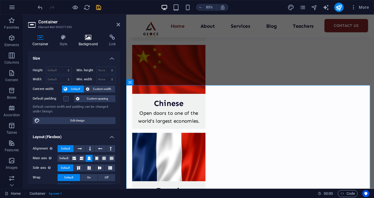
click at [88, 43] on h4 "Background" at bounding box center [89, 40] width 31 height 12
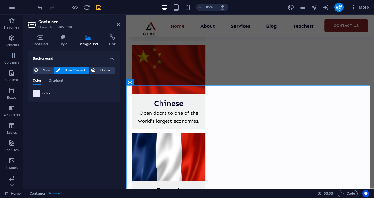
click at [37, 93] on span at bounding box center [36, 93] width 6 height 6
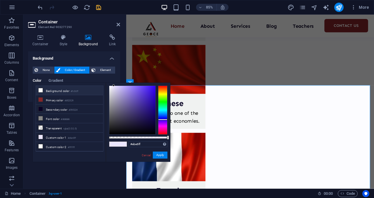
click at [54, 90] on li "Background color #fcfcff" at bounding box center [69, 90] width 67 height 9
type input "#fcfcff"
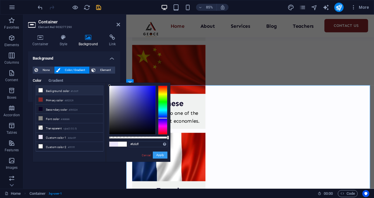
click at [158, 154] on button "Apply" at bounding box center [160, 154] width 15 height 7
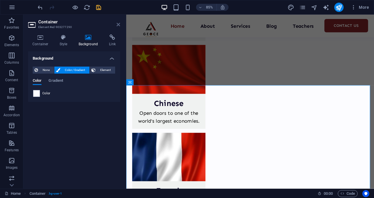
click at [117, 24] on icon at bounding box center [118, 24] width 4 height 5
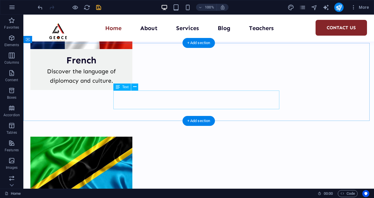
scroll to position [1309, 0]
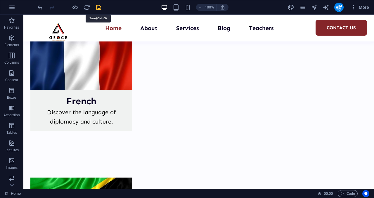
click at [97, 7] on icon "save" at bounding box center [98, 7] width 7 height 7
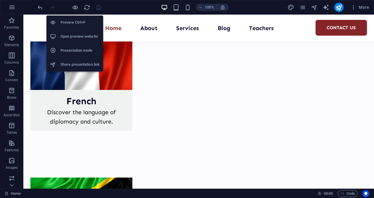
click at [72, 36] on h6 "Open preview website" at bounding box center [79, 36] width 39 height 7
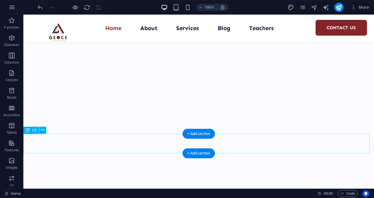
scroll to position [292, 0]
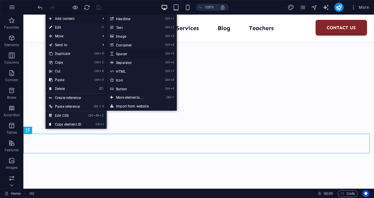
click at [122, 52] on link "Ctrl 5 Spacer" at bounding box center [131, 53] width 48 height 9
select select "px"
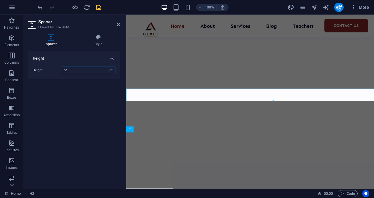
scroll to position [344, 0]
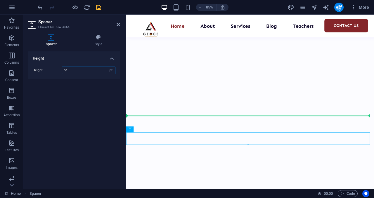
drag, startPoint x: 268, startPoint y: 143, endPoint x: 147, endPoint y: 138, distance: 121.8
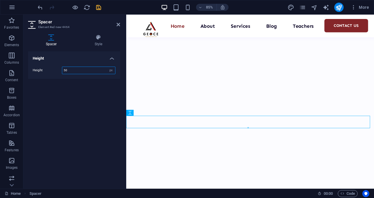
click at [68, 69] on input "50" at bounding box center [88, 70] width 53 height 7
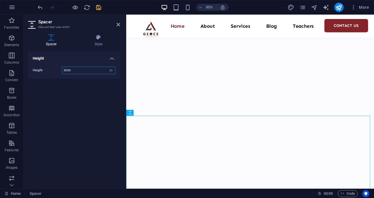
click at [68, 69] on input "5030" at bounding box center [88, 70] width 53 height 7
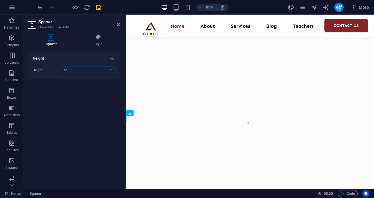
type input "30"
click at [120, 25] on aside "Spacer Element #ed-new-4464 Spacer Style Height Height 30 px rem vh vw Preset E…" at bounding box center [74, 102] width 103 height 174
click at [117, 25] on icon at bounding box center [118, 24] width 4 height 5
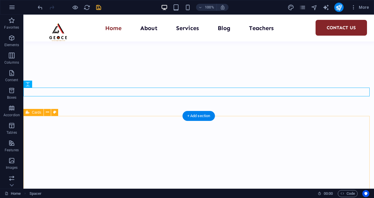
scroll to position [364, 0]
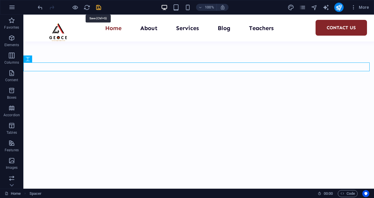
click at [96, 6] on icon "save" at bounding box center [98, 7] width 7 height 7
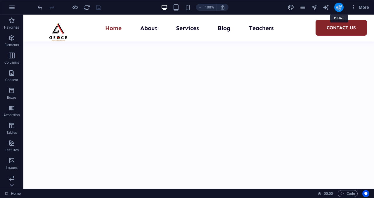
click at [340, 7] on icon "publish" at bounding box center [338, 7] width 7 height 7
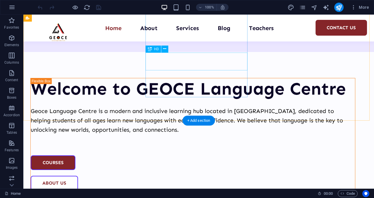
scroll to position [709, 0]
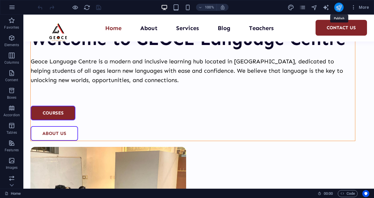
click at [341, 9] on icon "publish" at bounding box center [338, 7] width 7 height 7
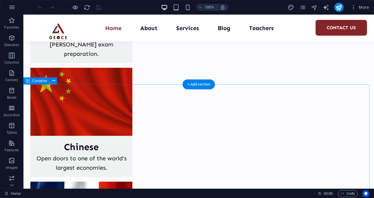
scroll to position [1159, 0]
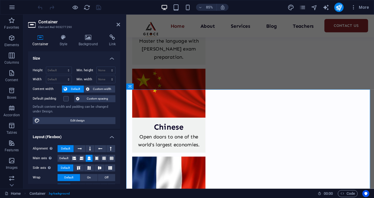
scroll to position [1183, 0]
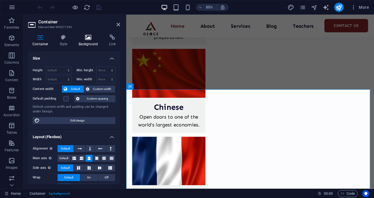
click at [83, 40] on icon at bounding box center [88, 37] width 28 height 6
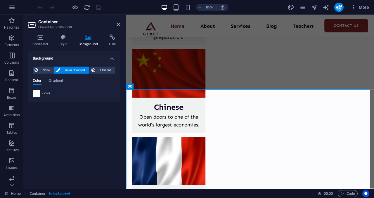
click at [35, 92] on span at bounding box center [36, 93] width 6 height 6
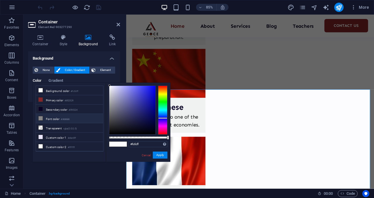
scroll to position [15, 0]
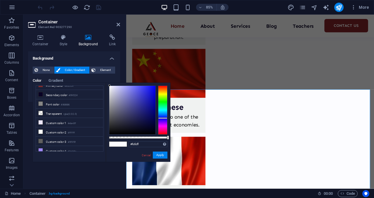
drag, startPoint x: 109, startPoint y: 85, endPoint x: 128, endPoint y: 99, distance: 23.4
drag, startPoint x: 128, startPoint y: 99, endPoint x: 117, endPoint y: 95, distance: 12.2
click at [117, 95] on div at bounding box center [132, 110] width 46 height 48
type input "#d5d5e1"
drag, startPoint x: 117, startPoint y: 95, endPoint x: 111, endPoint y: 91, distance: 7.1
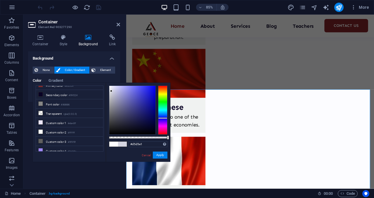
click at [111, 91] on div at bounding box center [111, 91] width 2 height 2
click at [162, 156] on button "Apply" at bounding box center [160, 154] width 15 height 7
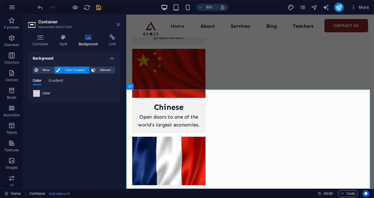
click at [118, 24] on icon at bounding box center [118, 24] width 4 height 5
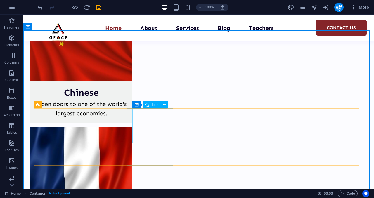
scroll to position [1213, 0]
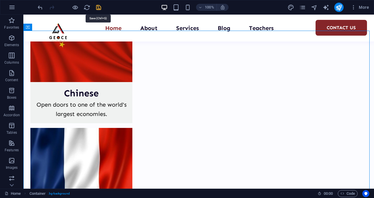
click at [0, 0] on icon "save" at bounding box center [0, 0] width 0 height 0
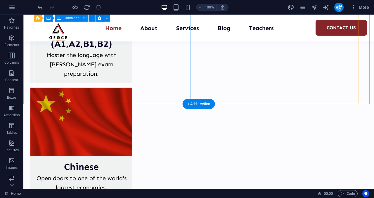
scroll to position [1139, 0]
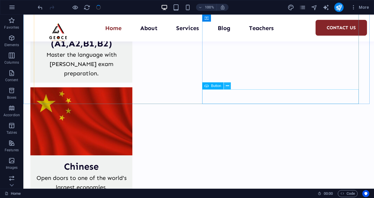
click at [227, 87] on icon at bounding box center [227, 86] width 3 height 6
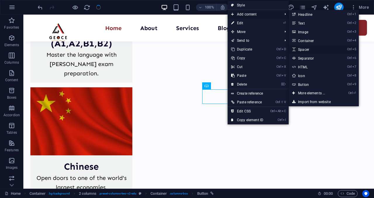
click at [301, 48] on link "Ctrl 5 Spacer" at bounding box center [312, 49] width 48 height 9
select select "px"
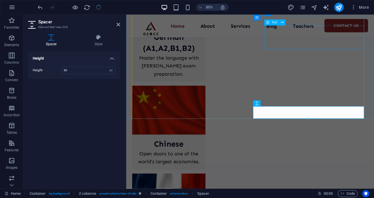
scroll to position [1163, 0]
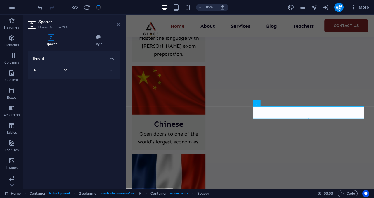
click at [119, 26] on icon at bounding box center [118, 24] width 4 height 5
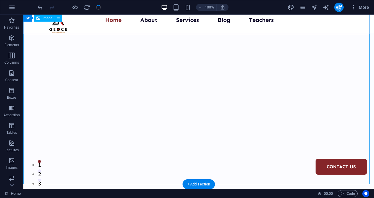
scroll to position [0, 0]
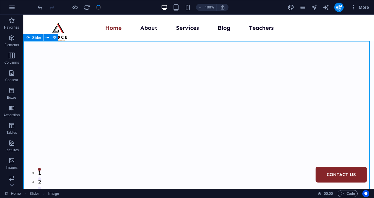
click at [0, 0] on icon at bounding box center [0, 0] width 0 height 0
select select "ms"
select select "s"
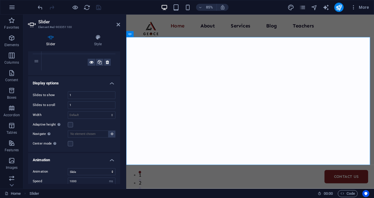
scroll to position [41, 0]
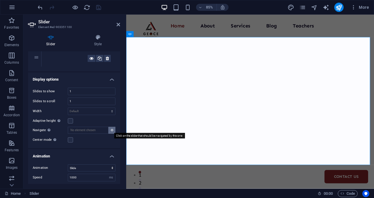
click at [113, 128] on button at bounding box center [111, 130] width 7 height 7
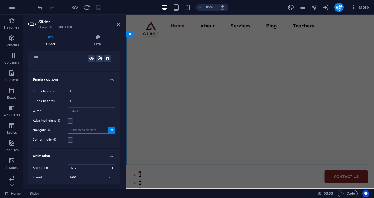
click at [103, 127] on input "Navigate Select another slider to be navigated by this one" at bounding box center [88, 130] width 41 height 7
type input "n"
click at [102, 144] on div "Slides to show 1 Slides to scroll 1 Width Default px % rem em vw vh Adaptive he…" at bounding box center [74, 115] width 92 height 65
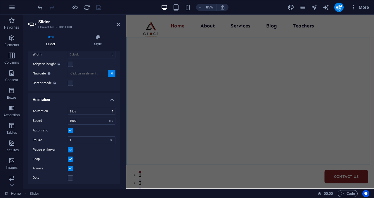
scroll to position [99, 0]
click at [71, 177] on label at bounding box center [70, 177] width 5 height 5
click at [0, 0] on input "Dots" at bounding box center [0, 0] width 0 height 0
click at [71, 177] on label at bounding box center [70, 177] width 5 height 5
click at [0, 0] on input "Dots" at bounding box center [0, 0] width 0 height 0
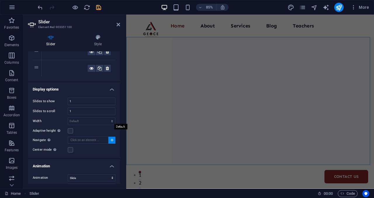
scroll to position [0, 0]
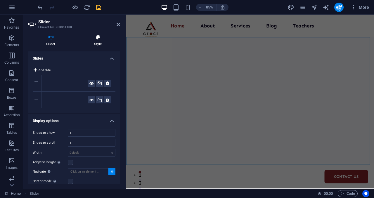
click at [95, 46] on h4 "Style" at bounding box center [98, 40] width 44 height 12
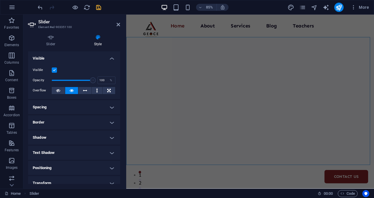
click at [111, 153] on h4 "Text Shadow" at bounding box center [74, 153] width 92 height 14
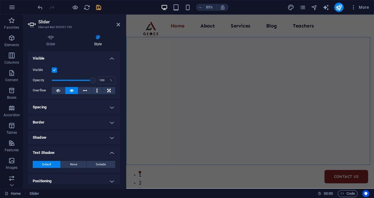
click at [111, 153] on h4 "Text Shadow" at bounding box center [74, 151] width 92 height 11
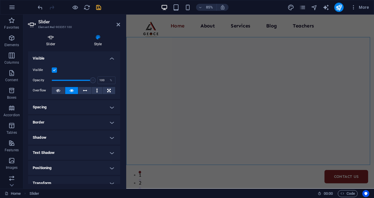
click at [53, 42] on h4 "Slider" at bounding box center [52, 40] width 48 height 12
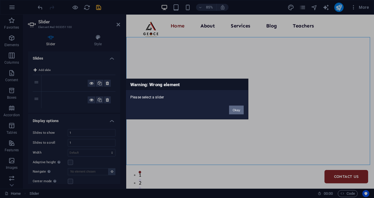
click at [235, 112] on button "Okay" at bounding box center [236, 110] width 15 height 9
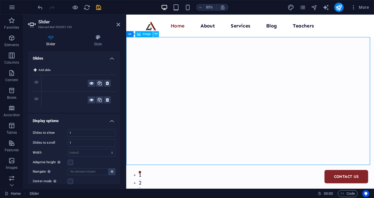
click at [155, 35] on icon at bounding box center [156, 34] width 3 height 5
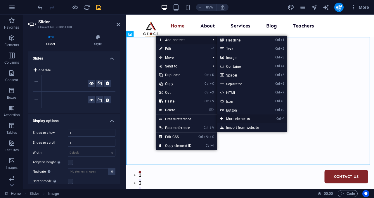
click at [246, 117] on link "Ctrl ⏎ More elements ..." at bounding box center [241, 118] width 48 height 9
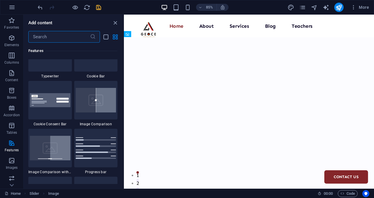
scroll to position [2308, 0]
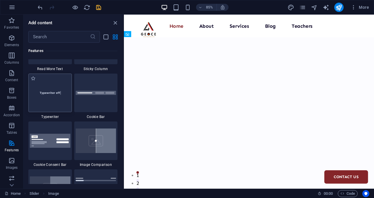
click at [51, 97] on img at bounding box center [50, 92] width 41 height 27
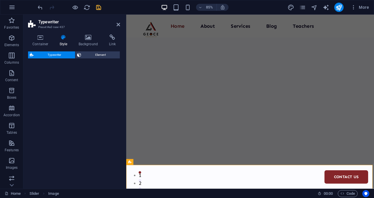
select select "ms"
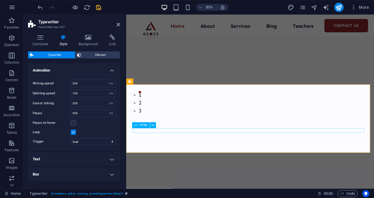
scroll to position [95, 0]
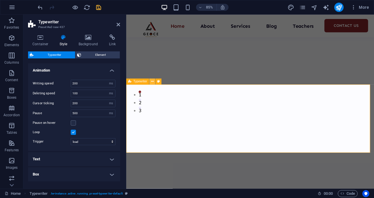
click at [154, 81] on icon at bounding box center [152, 81] width 3 height 5
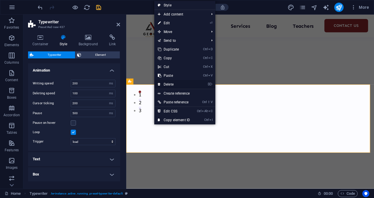
click at [163, 83] on link "⌦ Delete" at bounding box center [173, 84] width 39 height 9
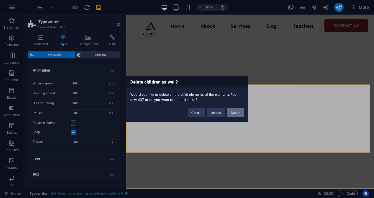
click at [237, 112] on button "Delete" at bounding box center [235, 112] width 16 height 9
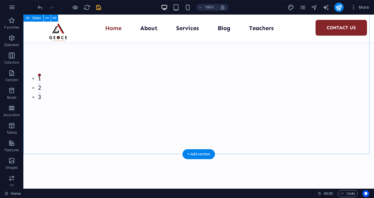
scroll to position [0, 0]
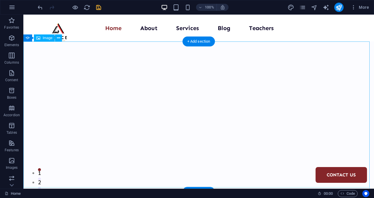
select select "px"
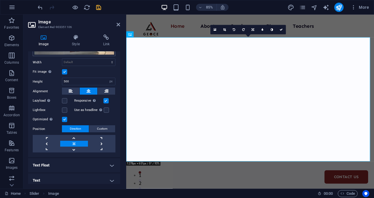
scroll to position [75, 0]
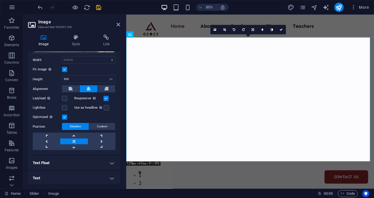
click at [111, 163] on h4 "Text Float" at bounding box center [74, 163] width 92 height 14
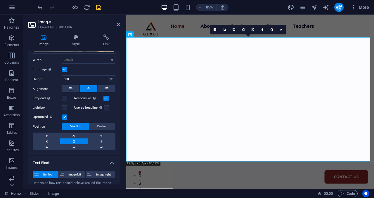
scroll to position [95, 0]
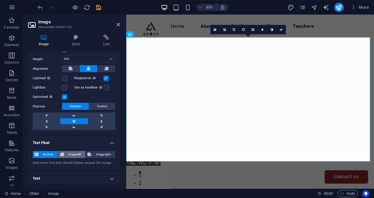
click at [78, 151] on span "Image left" at bounding box center [75, 154] width 18 height 7
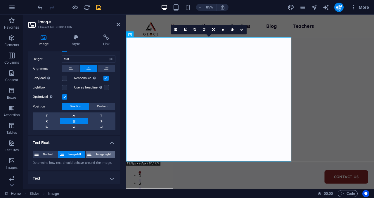
click at [96, 152] on span "Image right" at bounding box center [103, 154] width 20 height 7
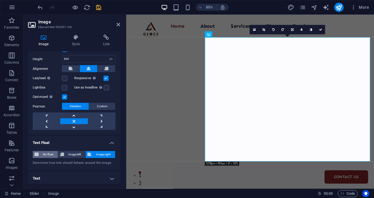
click at [48, 151] on span "No float" at bounding box center [48, 154] width 16 height 7
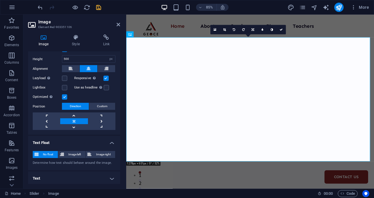
click at [108, 175] on h4 "Text" at bounding box center [74, 178] width 92 height 14
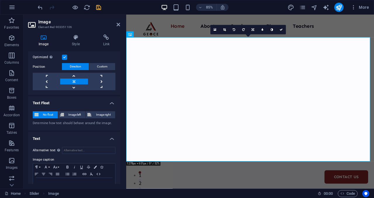
scroll to position [150, 0]
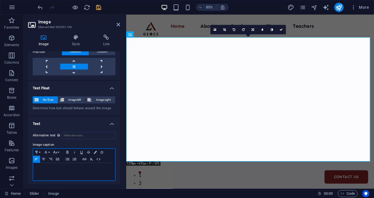
click at [76, 167] on p at bounding box center [74, 168] width 76 height 5
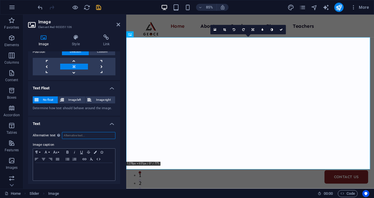
click at [90, 134] on input "Alternative text The alternative text is used by devices that cannot display im…" at bounding box center [88, 135] width 53 height 7
type input "n"
click at [71, 159] on icon "button" at bounding box center [74, 159] width 7 height 5
click at [76, 158] on icon "button" at bounding box center [75, 159] width 4 height 3
click at [57, 157] on icon "button" at bounding box center [57, 159] width 7 height 5
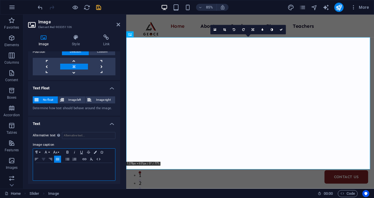
click at [43, 158] on icon "button" at bounding box center [44, 159] width 4 height 2
click at [65, 166] on p at bounding box center [74, 168] width 76 height 5
click at [118, 22] on icon at bounding box center [118, 24] width 4 height 5
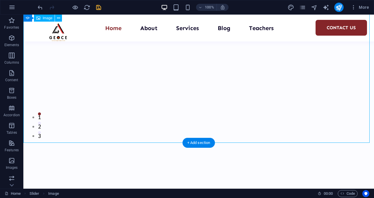
scroll to position [53, 0]
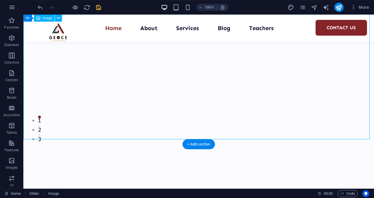
select select "px"
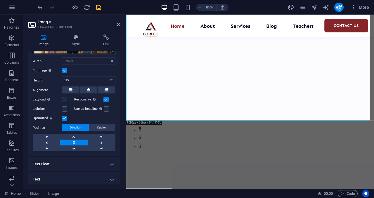
scroll to position [75, 0]
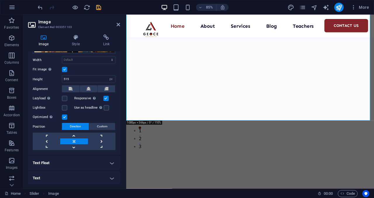
click at [111, 177] on h4 "Text" at bounding box center [74, 178] width 92 height 14
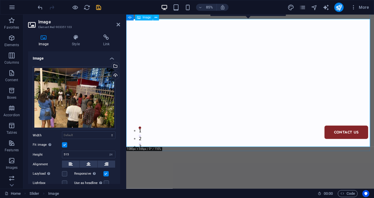
scroll to position [0, 0]
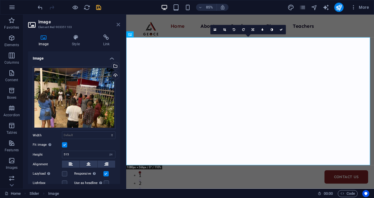
click at [119, 25] on icon at bounding box center [118, 24] width 4 height 5
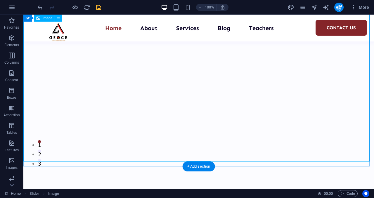
scroll to position [32, 0]
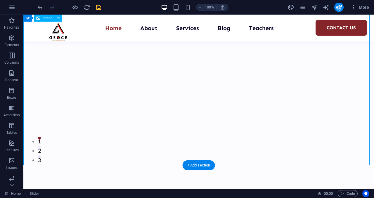
select select "px"
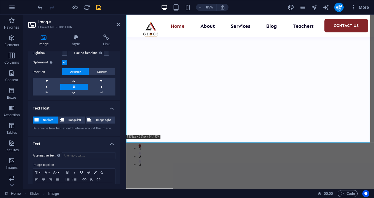
scroll to position [150, 0]
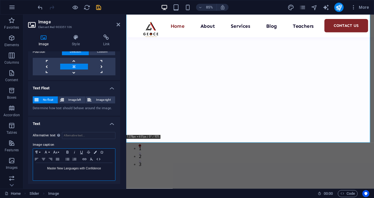
click at [81, 169] on p "Master New Languages with Confidence" at bounding box center [74, 168] width 76 height 5
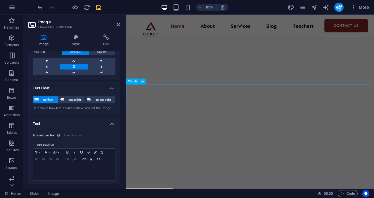
scroll to position [389, 0]
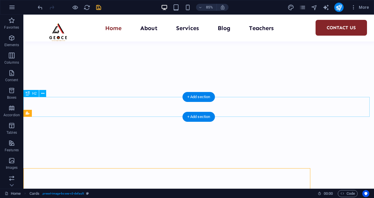
scroll to position [338, 0]
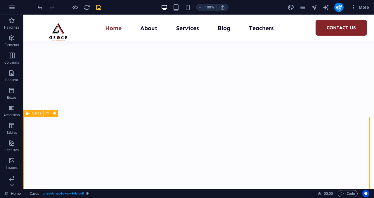
click at [32, 115] on div "Cards" at bounding box center [33, 113] width 20 height 7
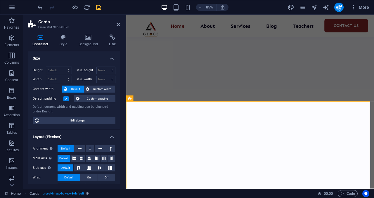
scroll to position [389, 0]
click at [90, 41] on h4 "Background" at bounding box center [89, 40] width 31 height 12
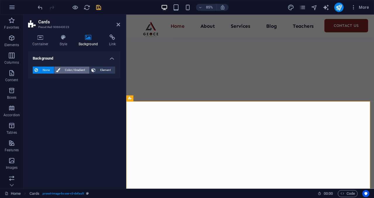
click at [81, 70] on span "Color / Gradient" at bounding box center [75, 70] width 26 height 7
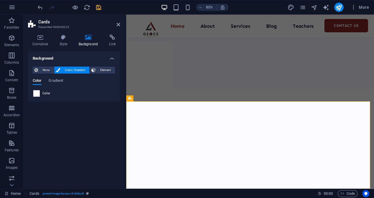
click at [40, 93] on div at bounding box center [36, 93] width 7 height 7
type input "#ffffff"
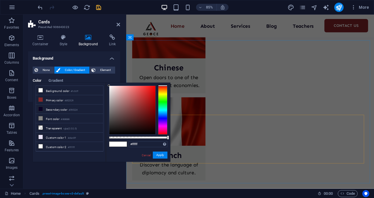
scroll to position [1228, 0]
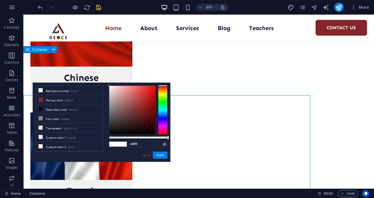
scroll to position [1205, 0]
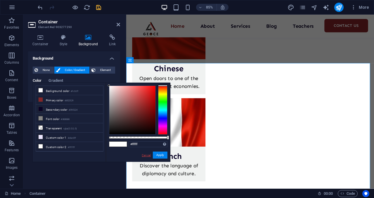
click at [147, 157] on link "Cancel" at bounding box center [146, 155] width 10 height 4
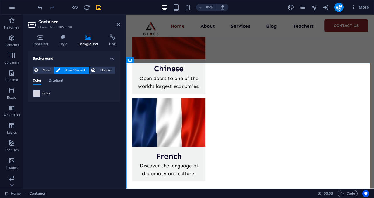
click at [38, 94] on span at bounding box center [36, 93] width 6 height 6
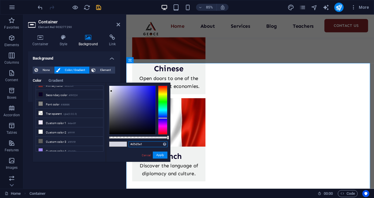
click at [141, 146] on input "#d5d5e1" at bounding box center [147, 144] width 39 height 6
click at [162, 157] on button "Apply" at bounding box center [160, 154] width 15 height 7
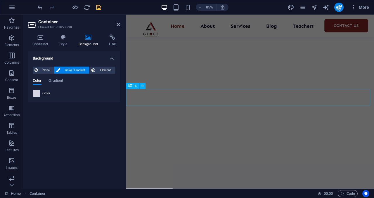
scroll to position [383, 0]
click at [0, 0] on span "Cards" at bounding box center [0, 0] width 0 height 0
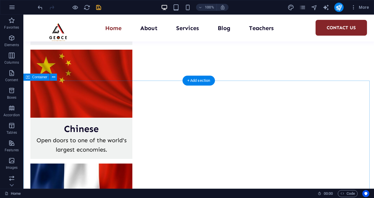
scroll to position [1177, 0]
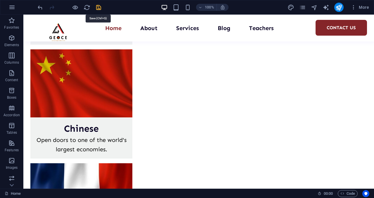
click at [99, 8] on icon "save" at bounding box center [98, 7] width 7 height 7
